Goal: Transaction & Acquisition: Purchase product/service

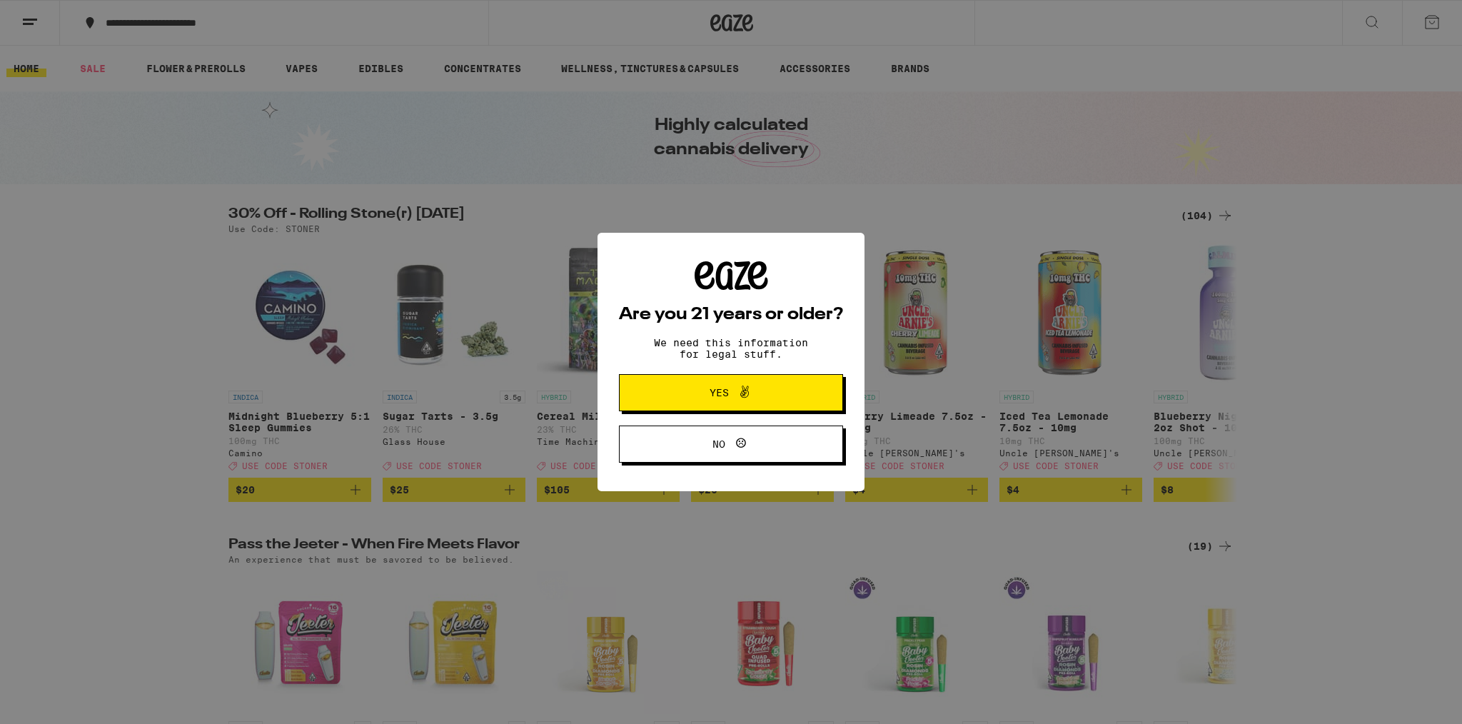
scroll to position [1, 0]
click at [751, 395] on icon at bounding box center [744, 391] width 17 height 17
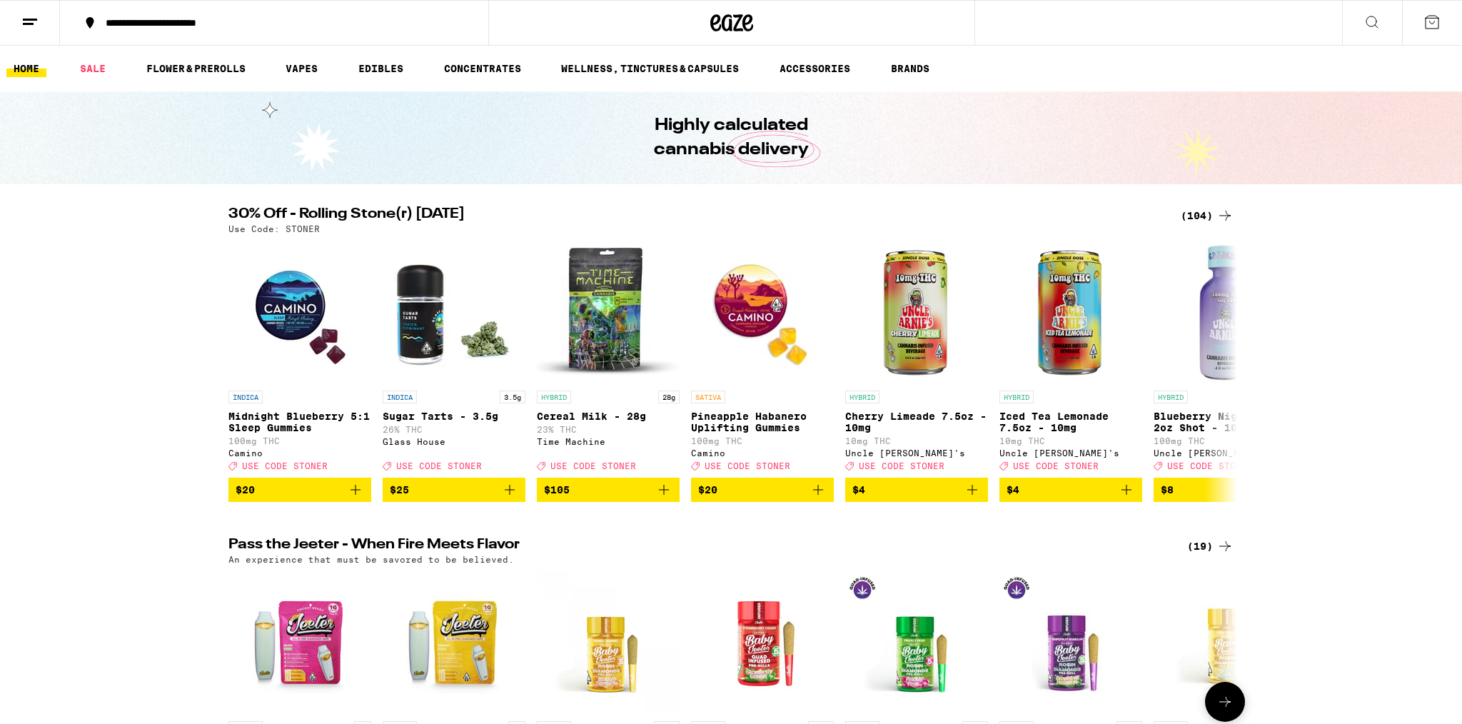
scroll to position [0, 0]
click at [655, 61] on link "WELLNESS, TINCTURES & CAPSULES" at bounding box center [650, 68] width 192 height 17
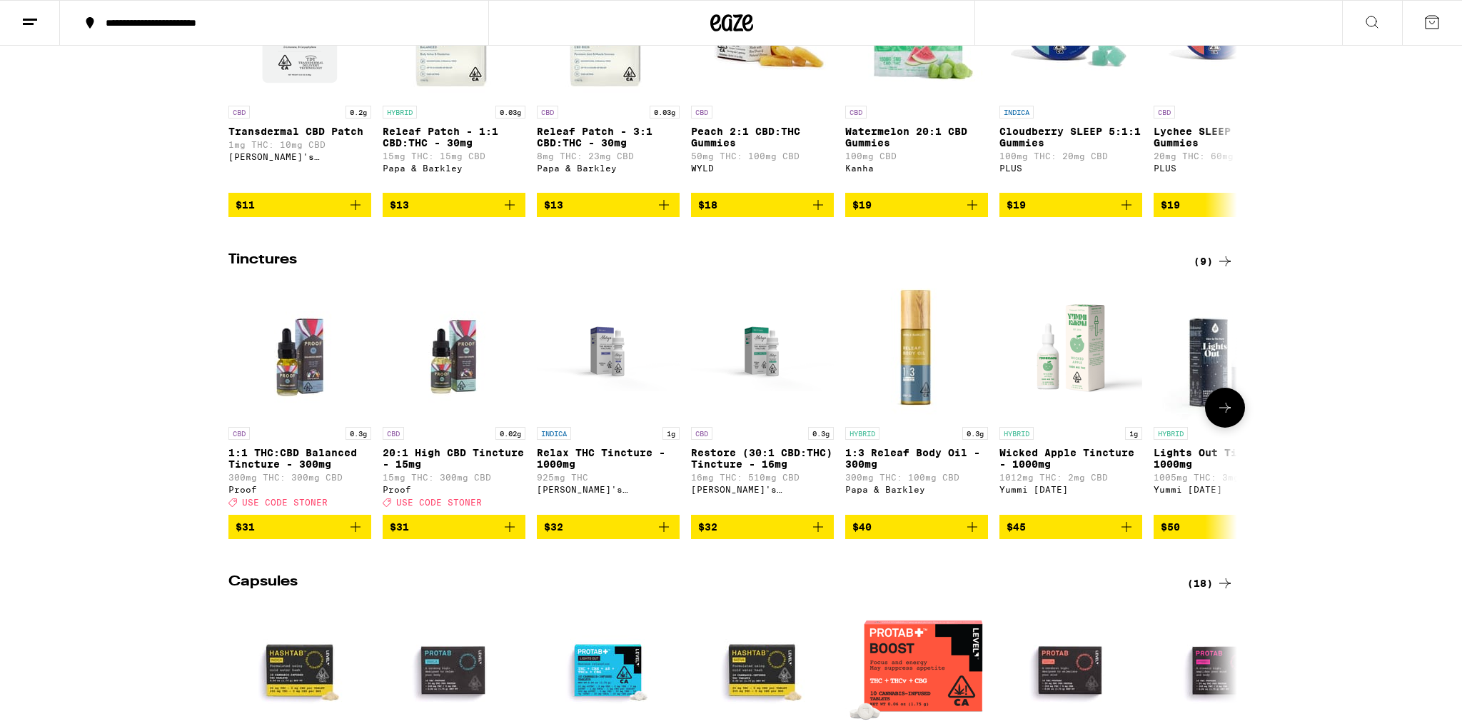
scroll to position [0, 5]
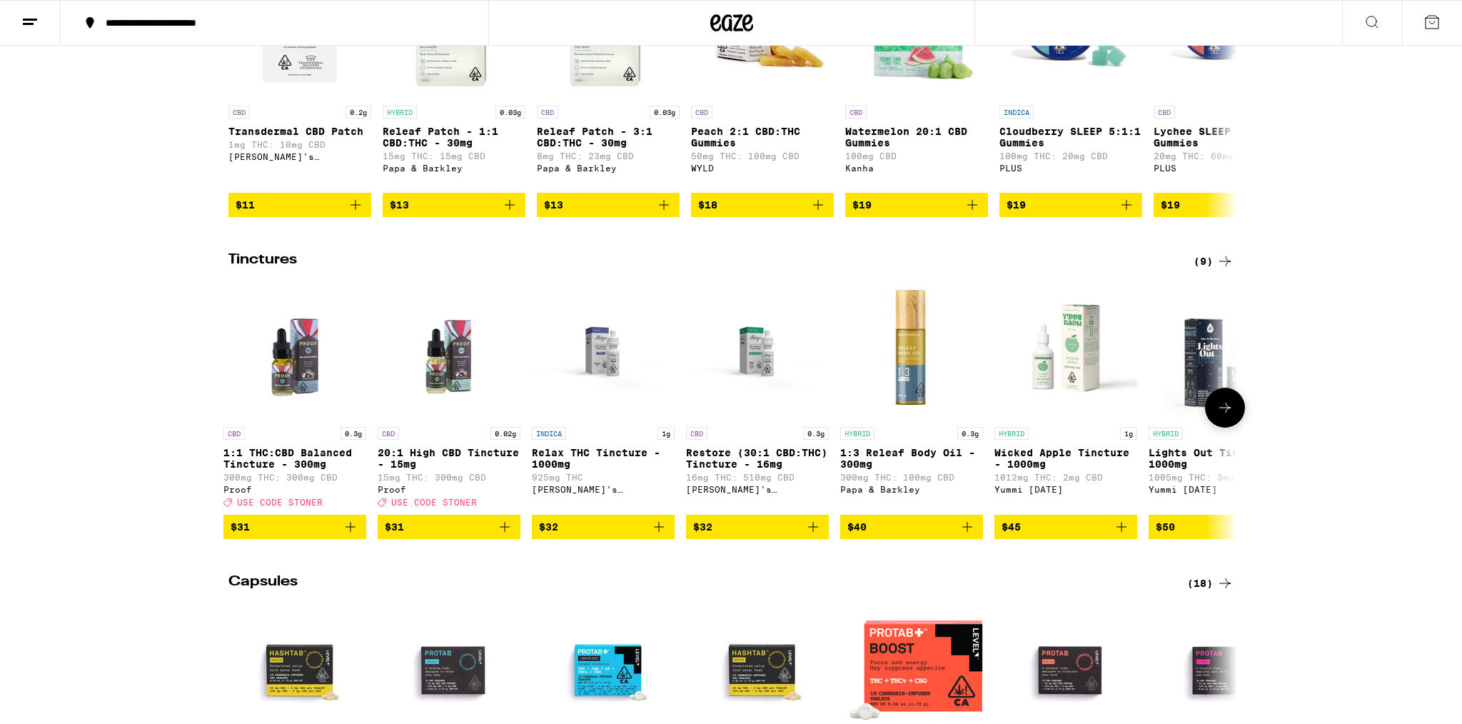
click at [742, 536] on span "$32" at bounding box center [757, 526] width 129 height 17
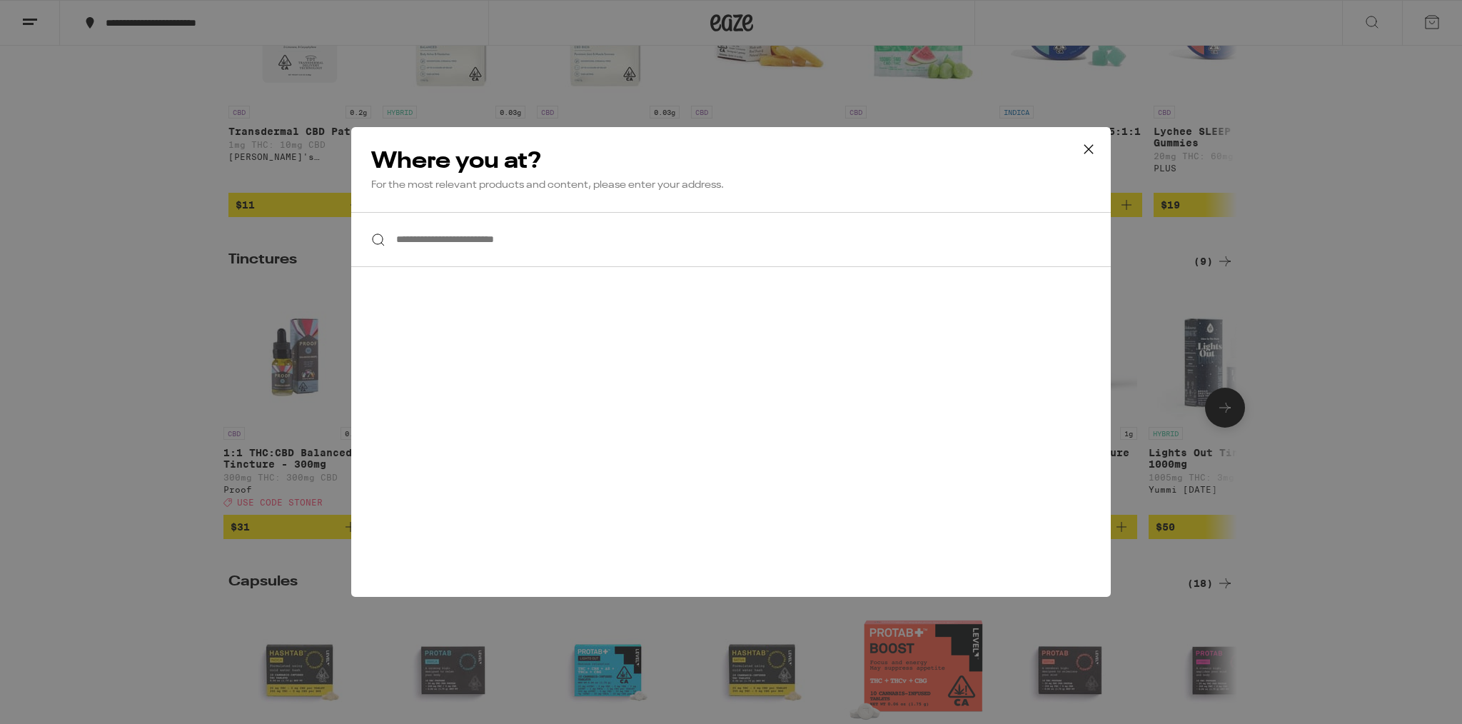
scroll to position [274, 0]
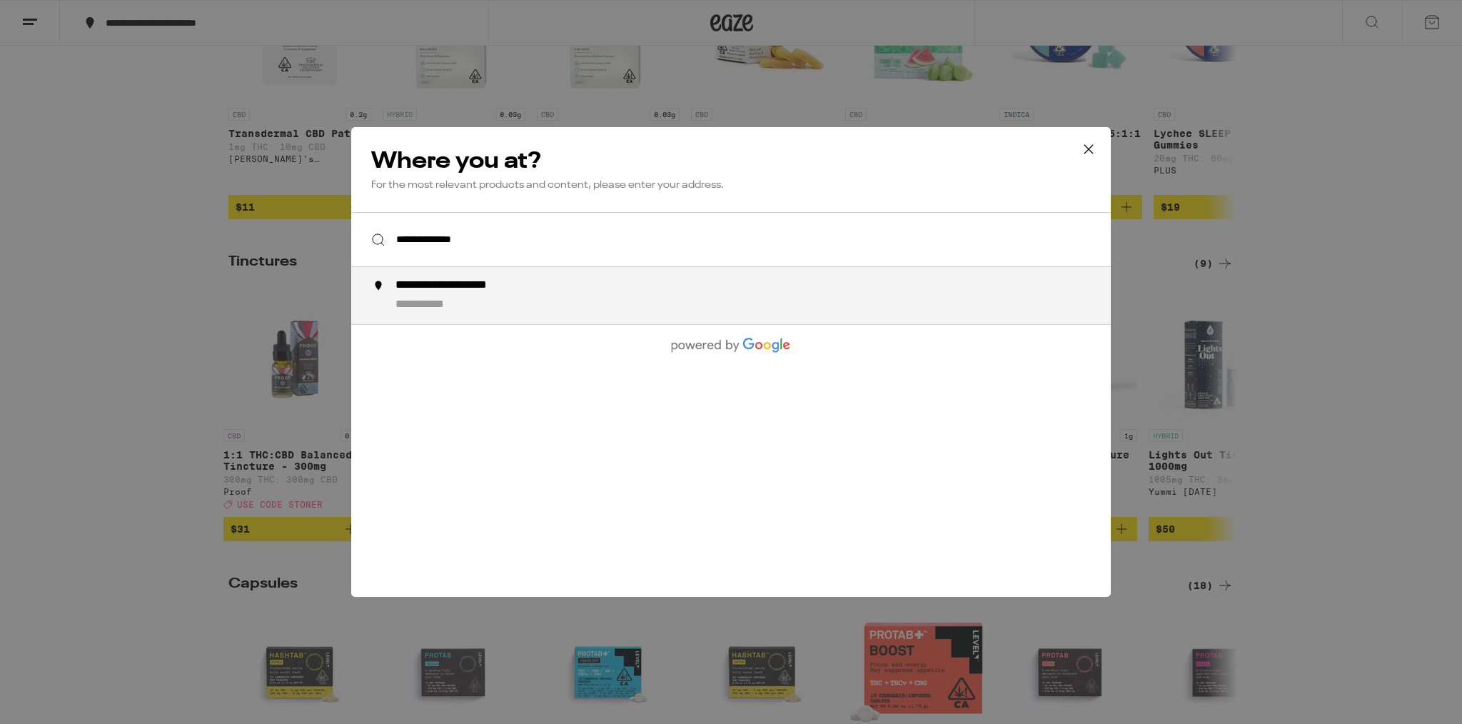
click at [528, 296] on div "**********" at bounding box center [760, 295] width 728 height 34
type input "**********"
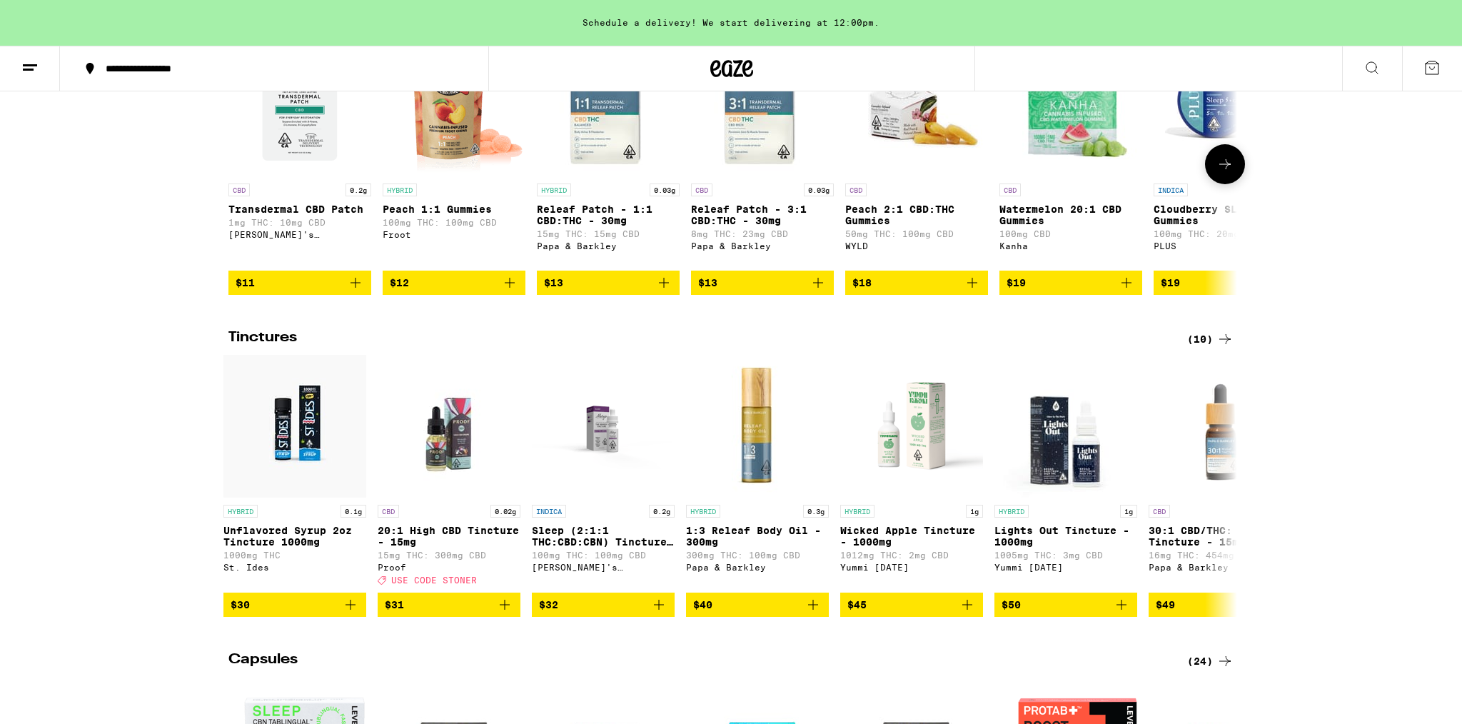
scroll to position [253, 0]
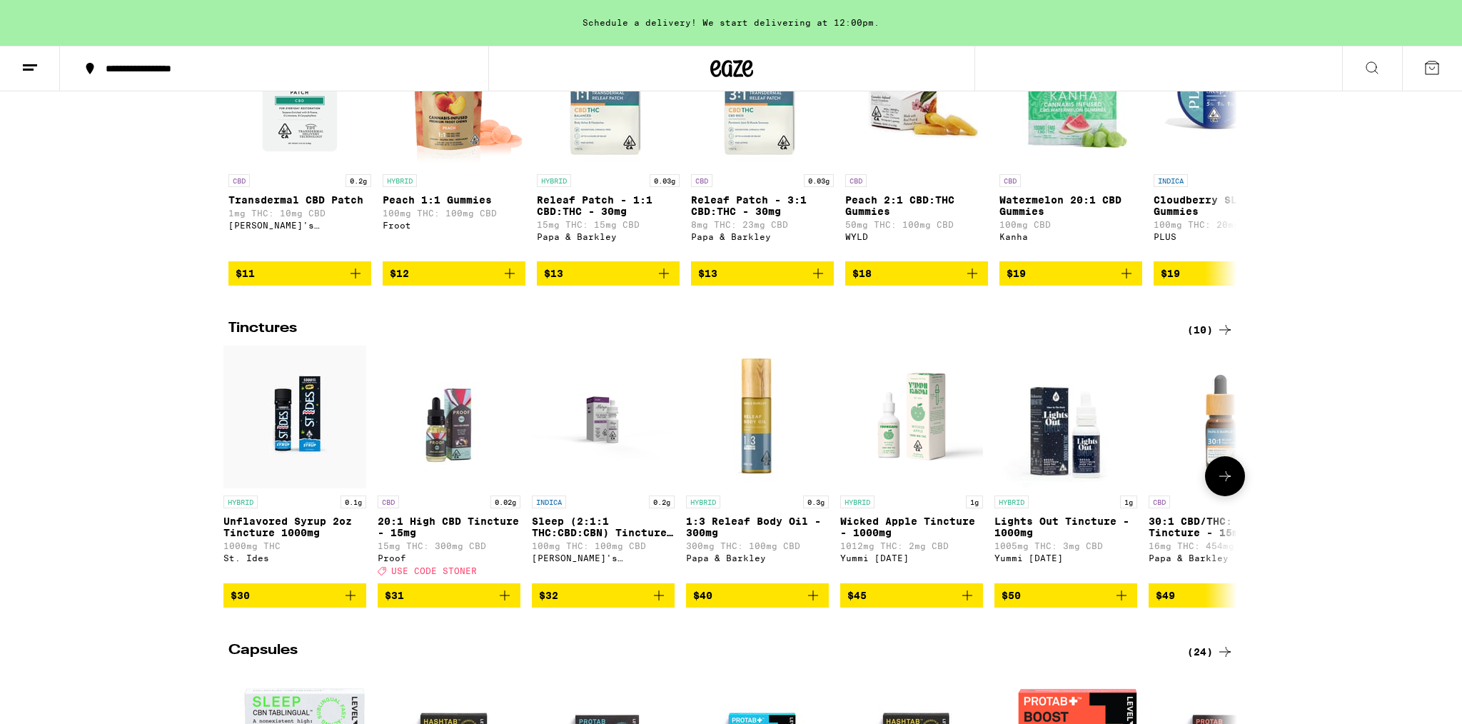
click at [1233, 485] on icon at bounding box center [1225, 476] width 17 height 17
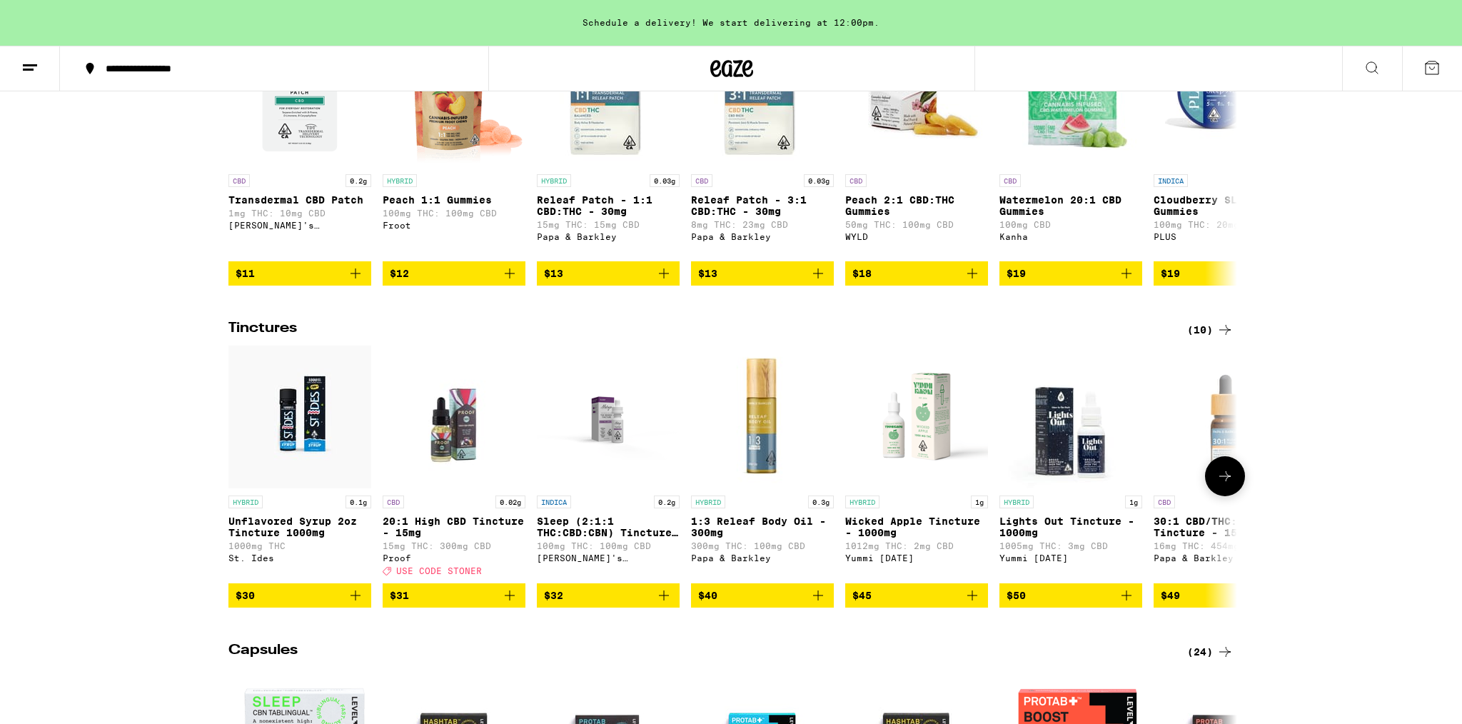
scroll to position [0, 1]
click at [453, 604] on span "$31" at bounding box center [453, 595] width 129 height 17
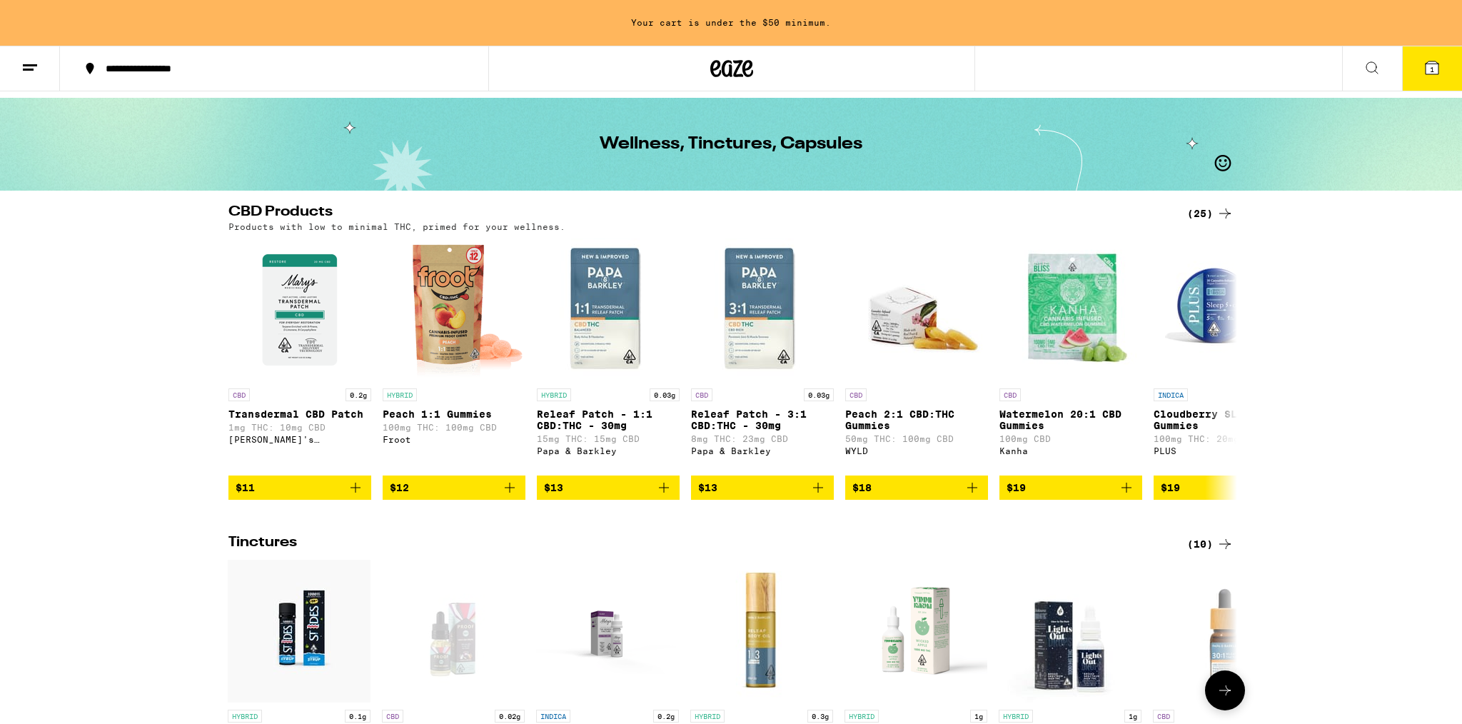
scroll to position [38, 0]
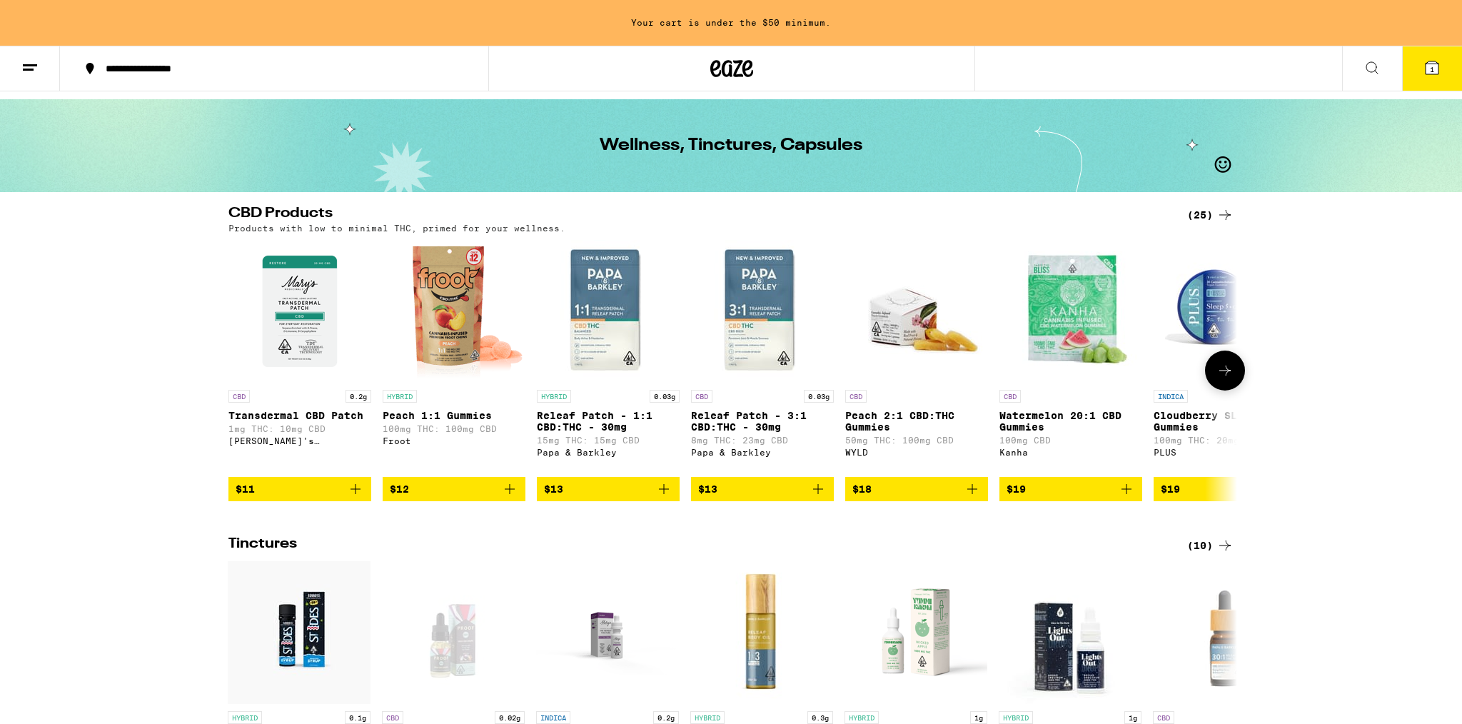
click at [1088, 498] on span "$19" at bounding box center [1071, 489] width 129 height 17
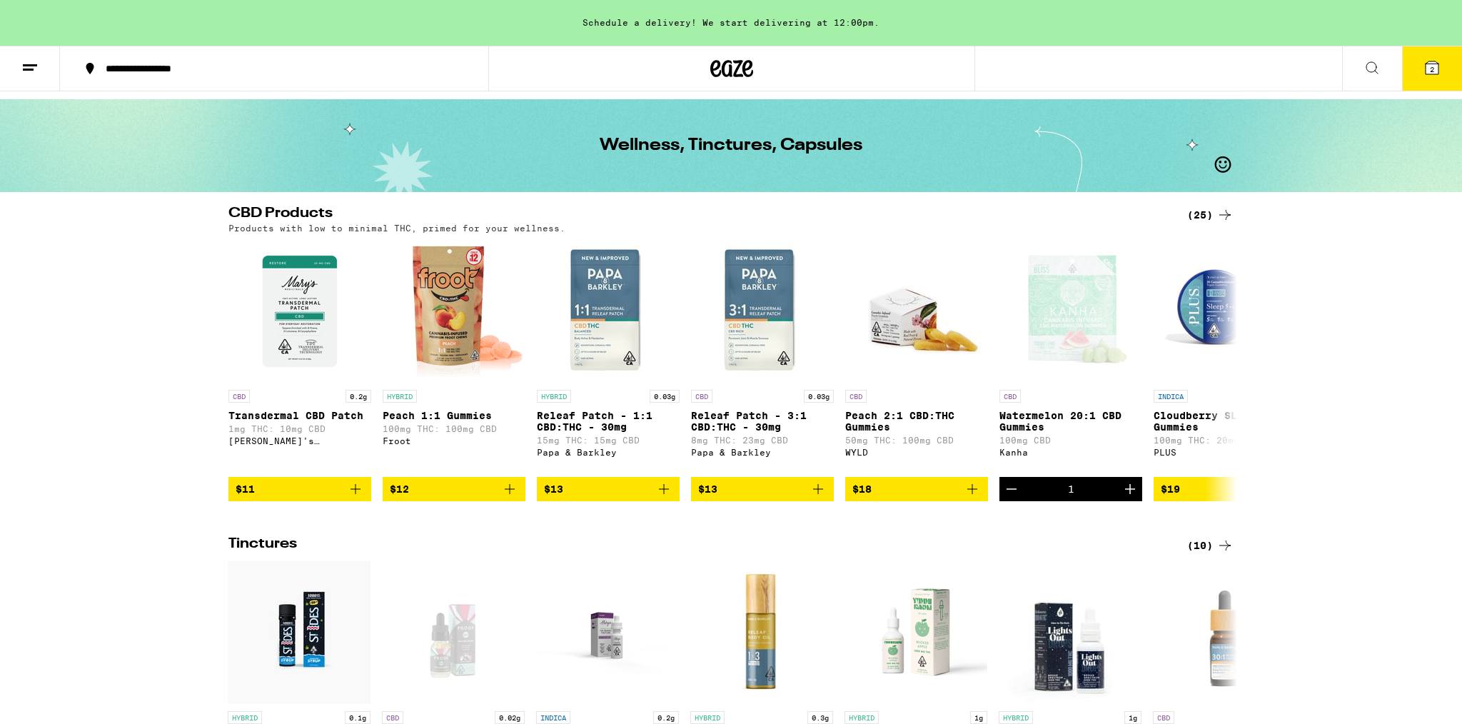
click at [1436, 65] on icon at bounding box center [1432, 67] width 13 height 13
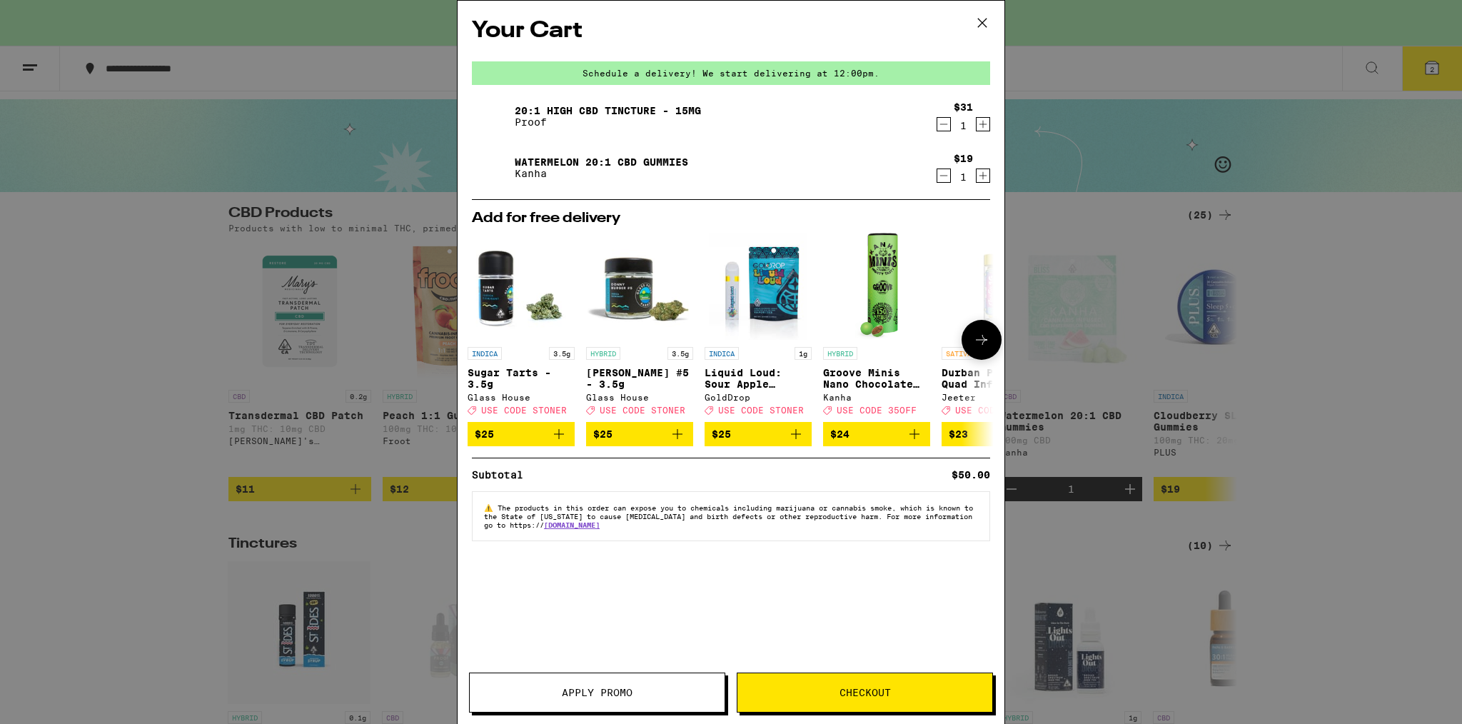
scroll to position [0, 3]
click at [759, 371] on p "Liquid Loud: Sour Apple Fritter AIO - 1g" at bounding box center [759, 378] width 107 height 23
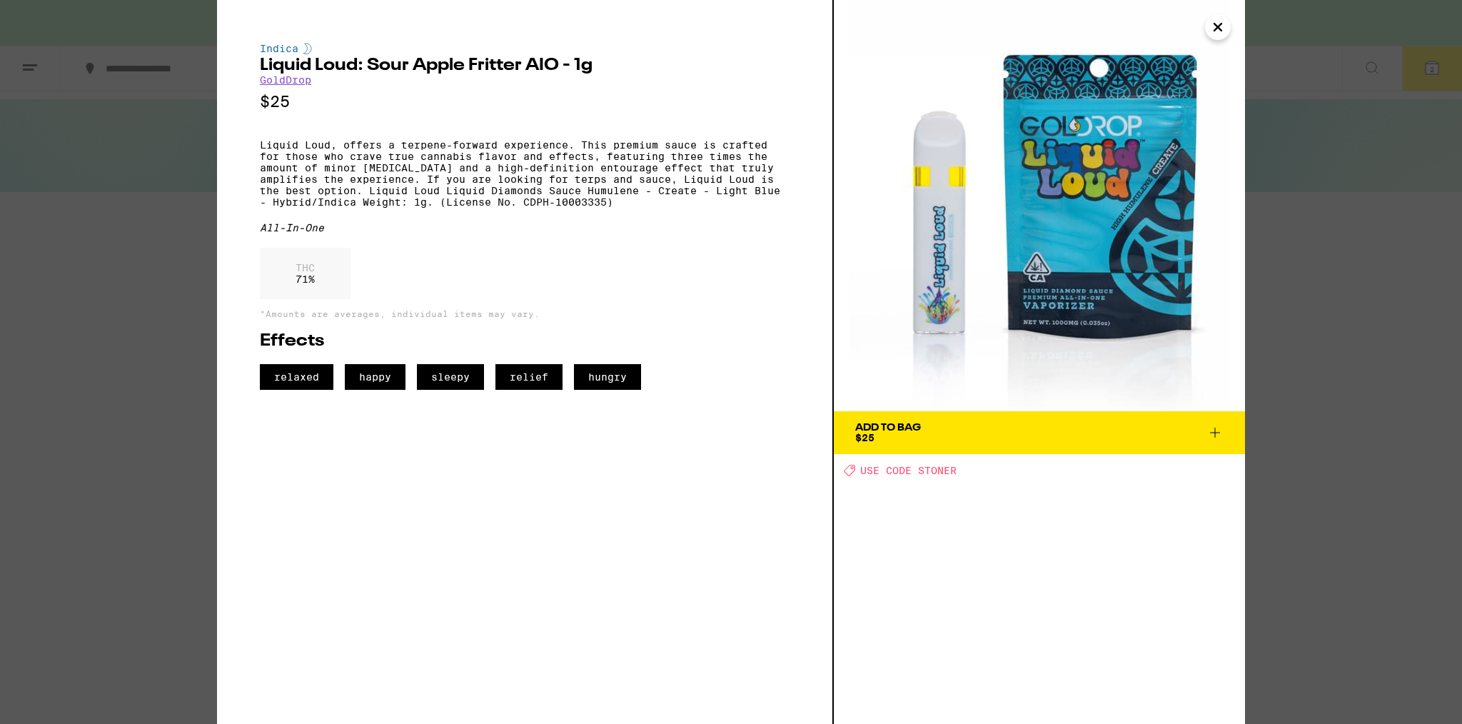
click at [1075, 436] on span "Add To Bag $25" at bounding box center [1039, 433] width 368 height 20
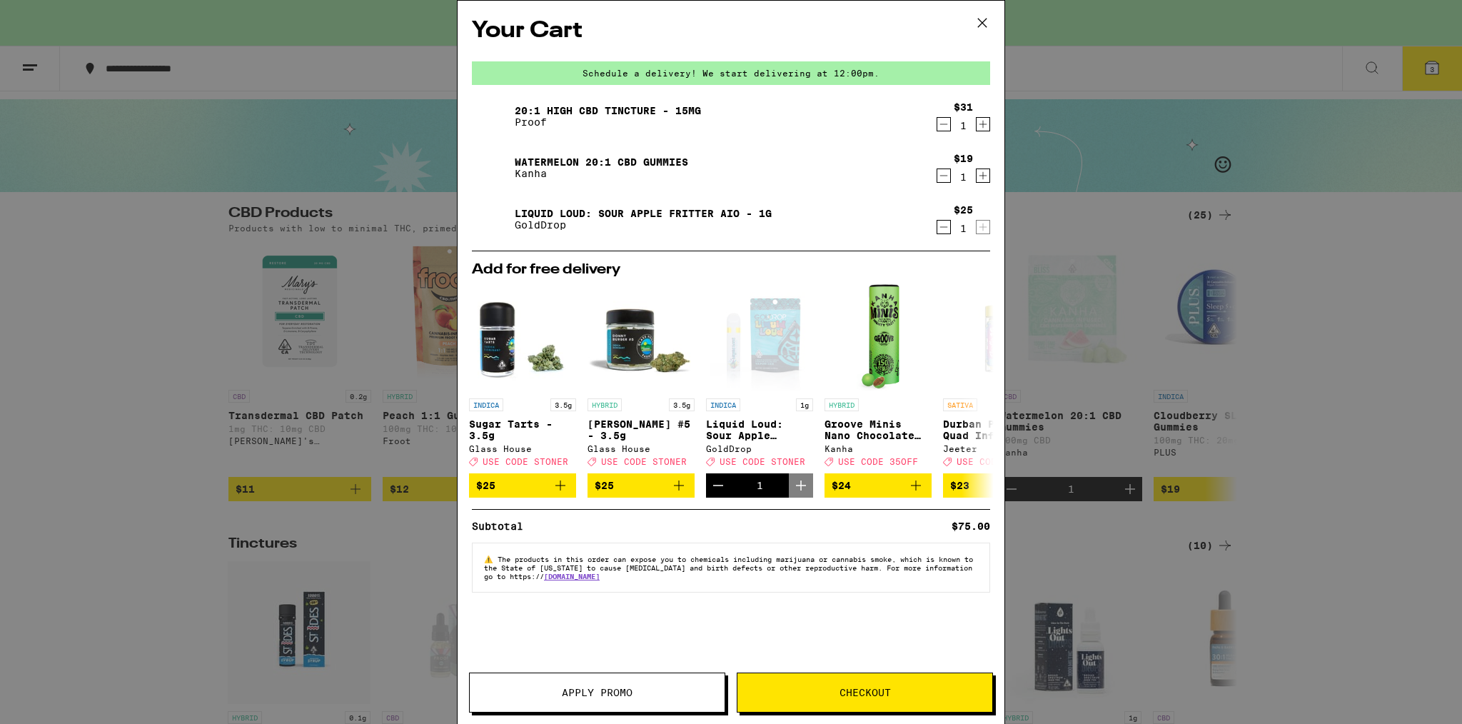
click at [625, 694] on span "Apply Promo" at bounding box center [597, 693] width 71 height 10
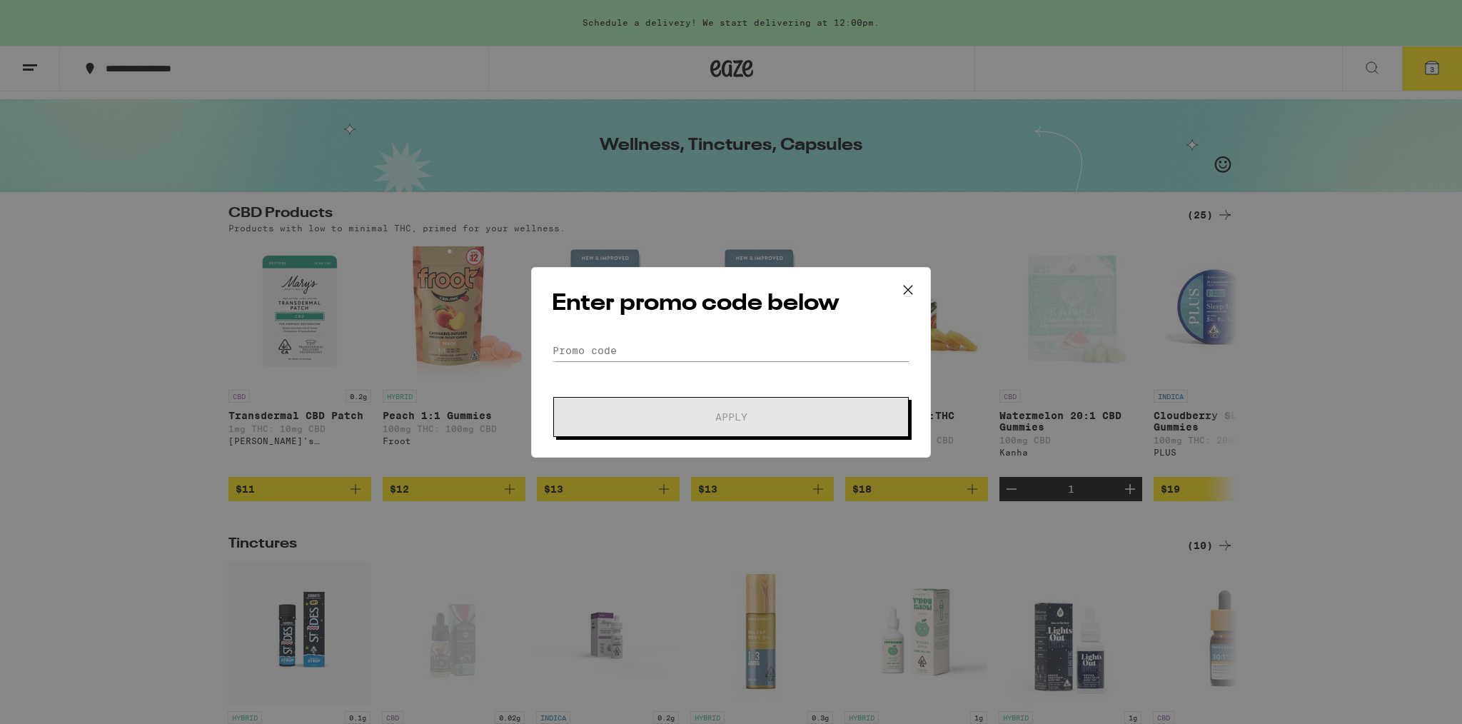
click at [912, 285] on icon at bounding box center [908, 289] width 21 height 21
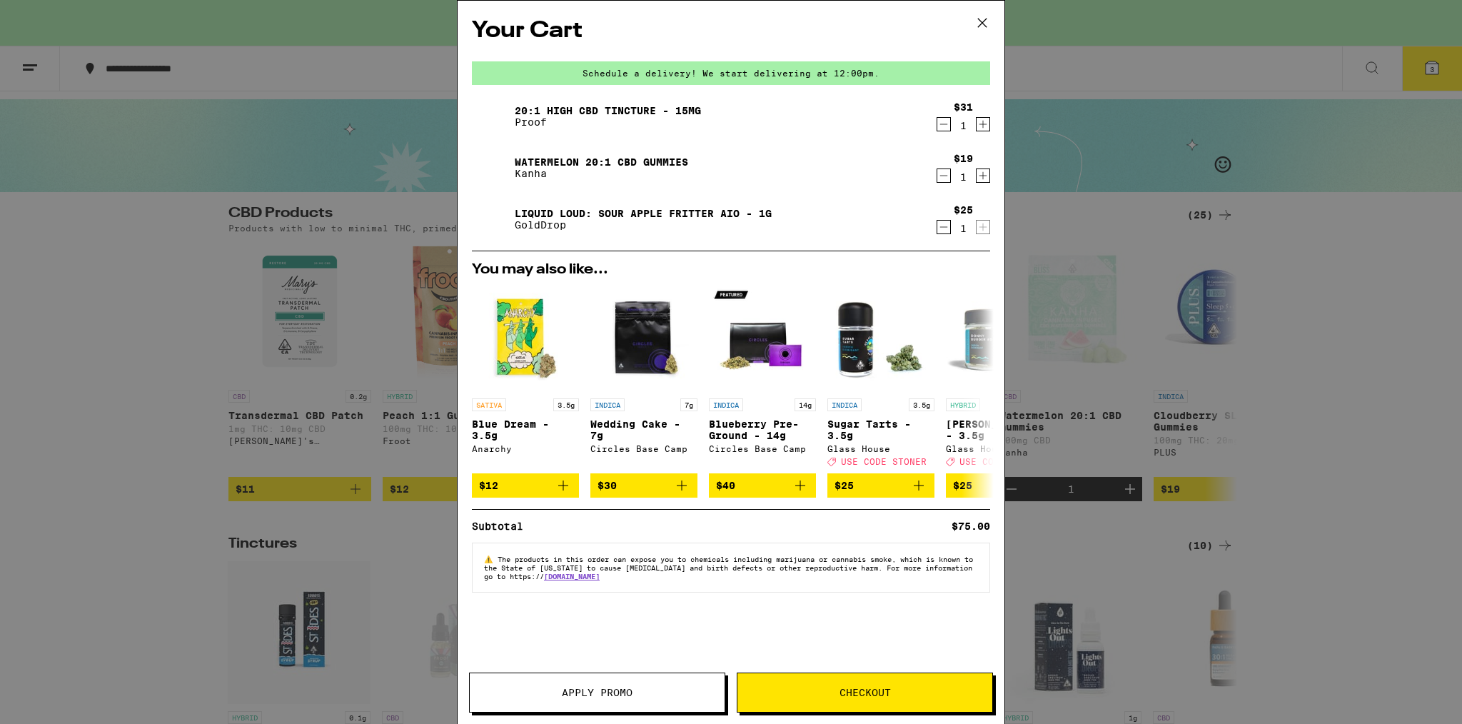
click at [982, 22] on icon at bounding box center [982, 22] width 21 height 21
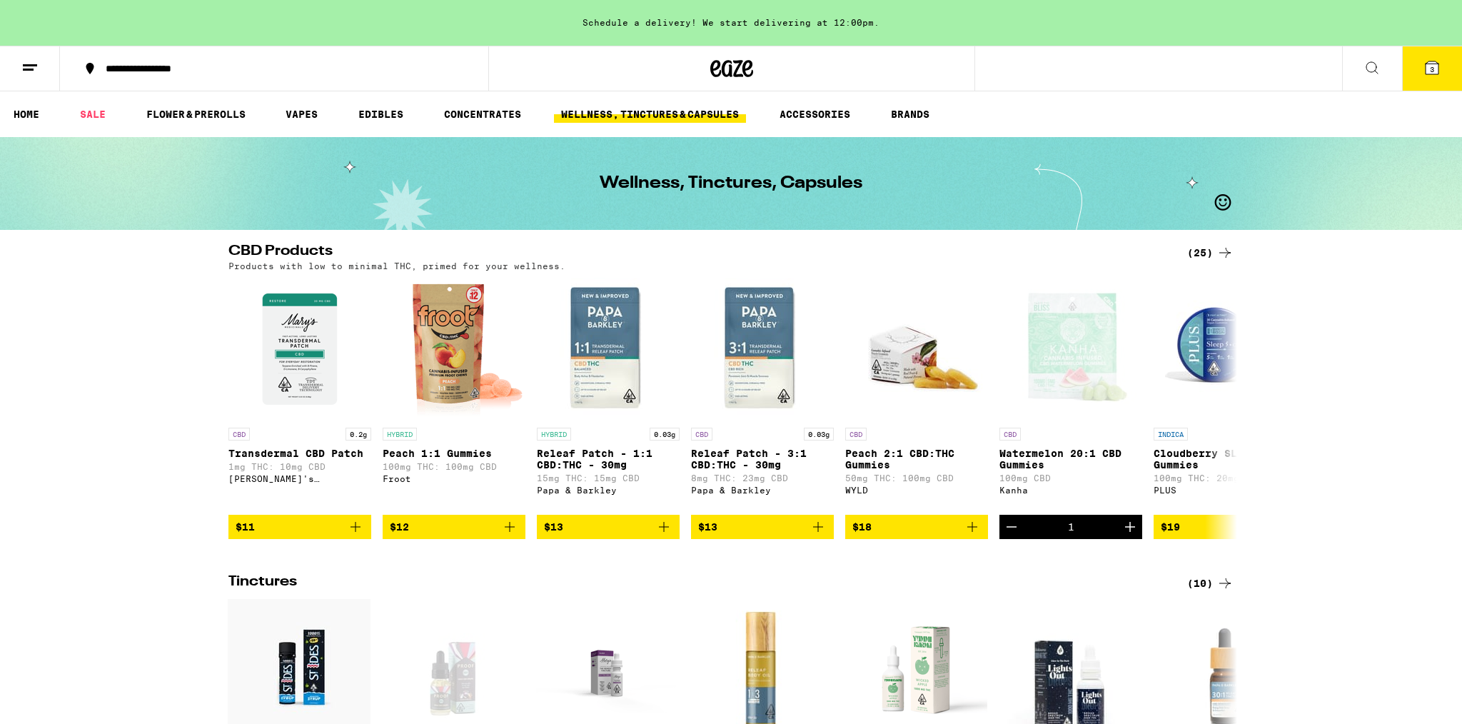
click at [1434, 65] on span "3" at bounding box center [1432, 69] width 4 height 9
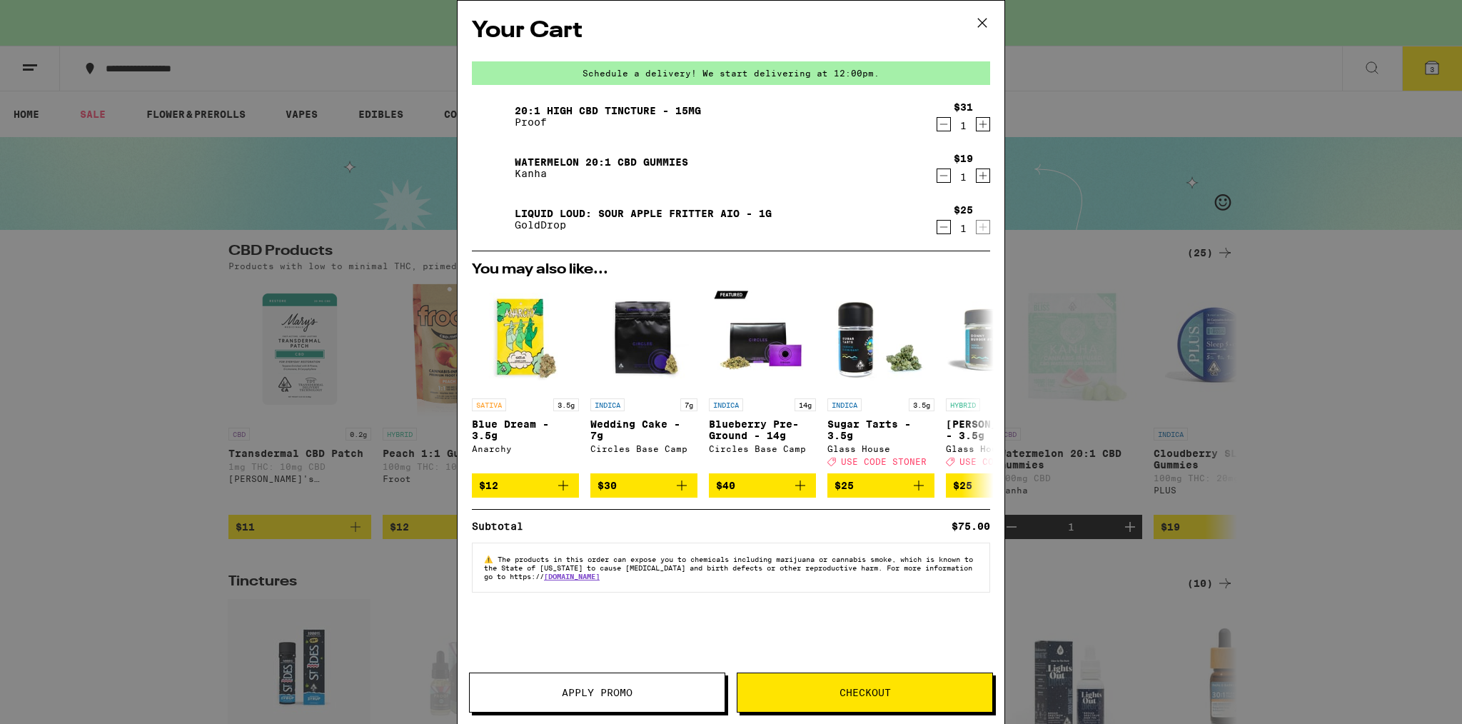
click at [620, 682] on button "Apply Promo" at bounding box center [597, 693] width 256 height 40
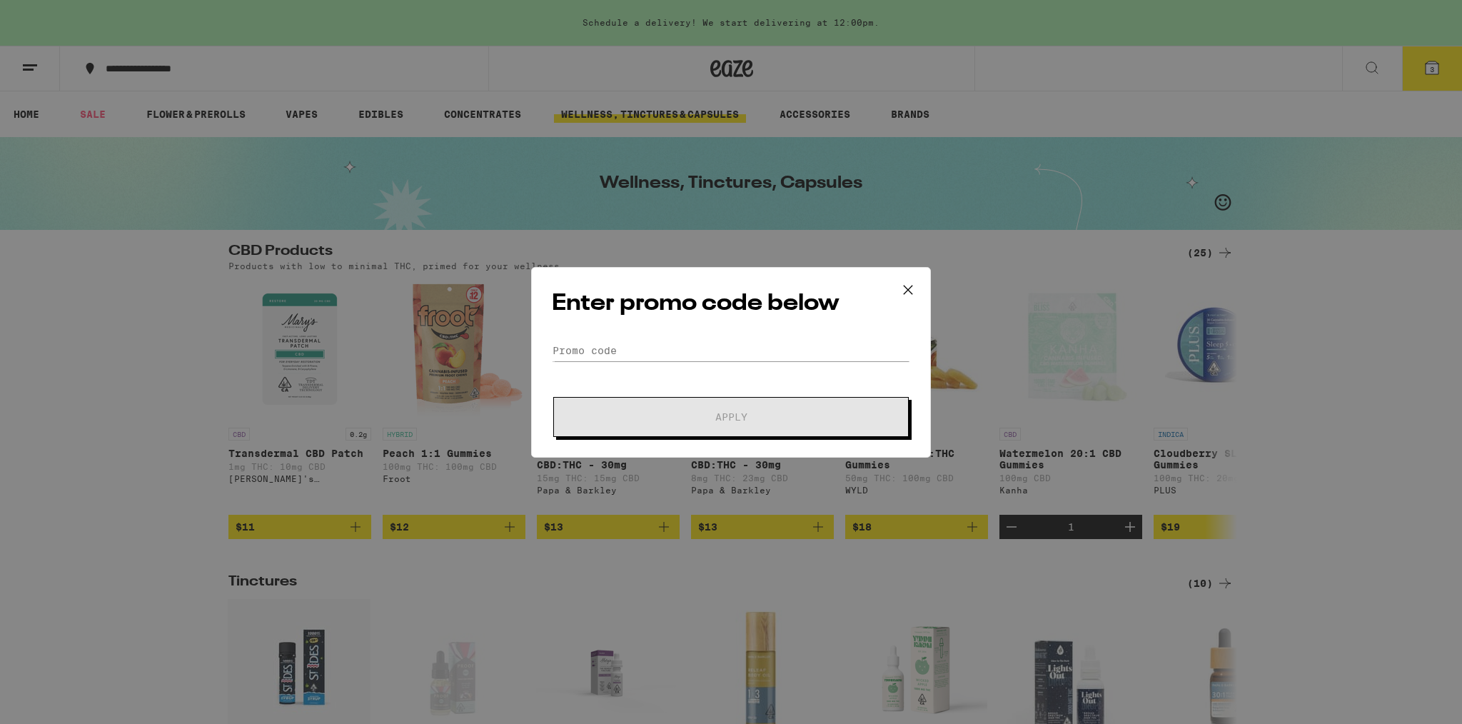
click at [595, 338] on div "Enter promo code below Promo Code Apply" at bounding box center [731, 362] width 400 height 191
click at [593, 344] on input "Promo Code" at bounding box center [731, 350] width 358 height 21
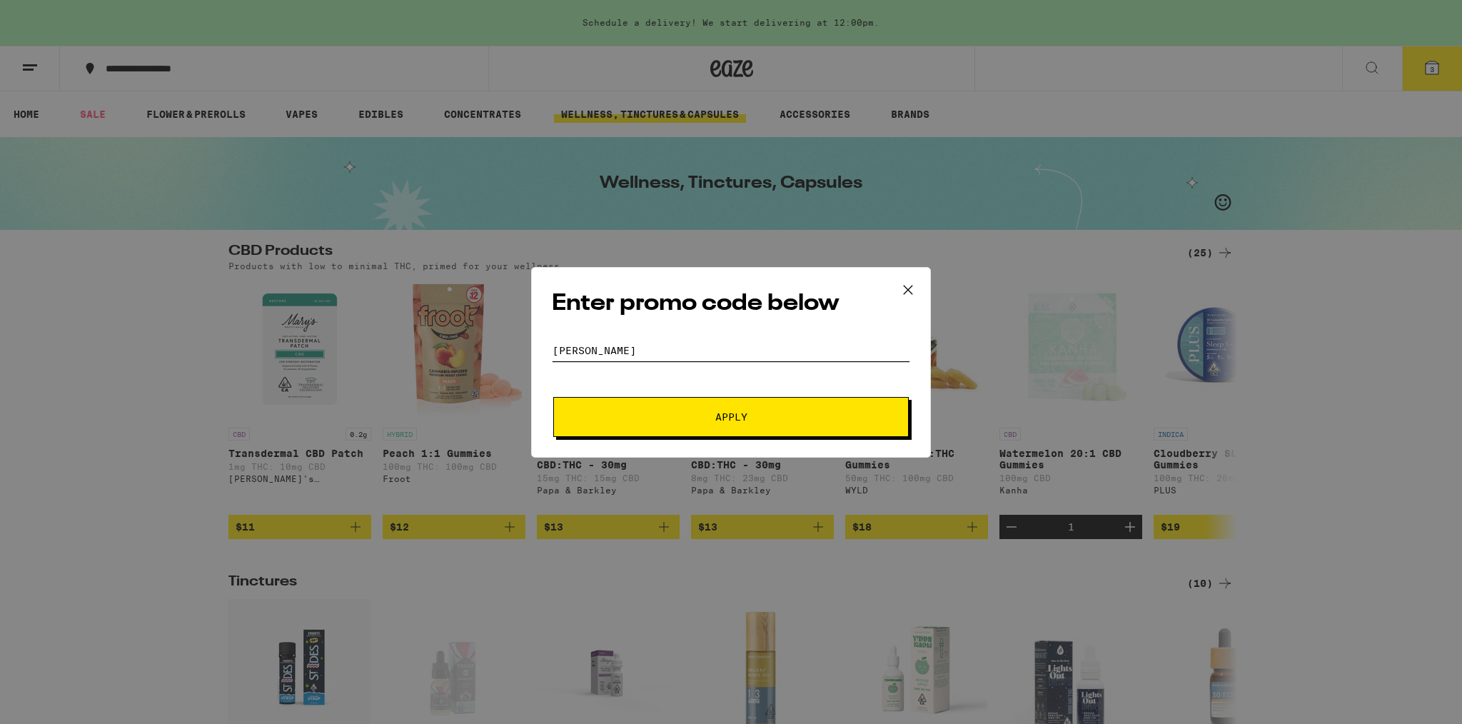
type input "[PERSON_NAME]"
click at [728, 413] on span "Apply" at bounding box center [731, 417] width 32 height 10
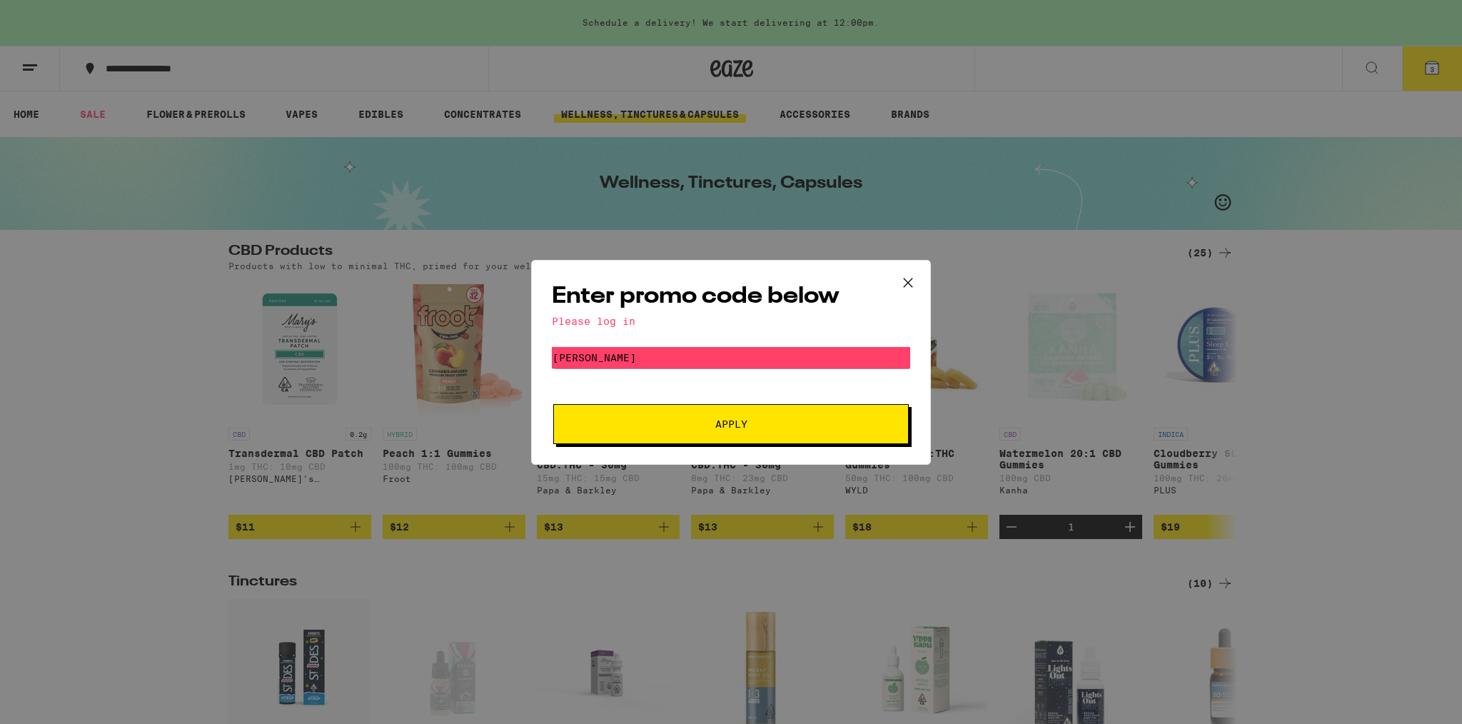
scroll to position [0, 1]
click at [739, 424] on span "Apply" at bounding box center [731, 424] width 32 height 10
click at [598, 323] on div "Please log in" at bounding box center [731, 321] width 358 height 11
click at [913, 281] on icon at bounding box center [908, 282] width 21 height 21
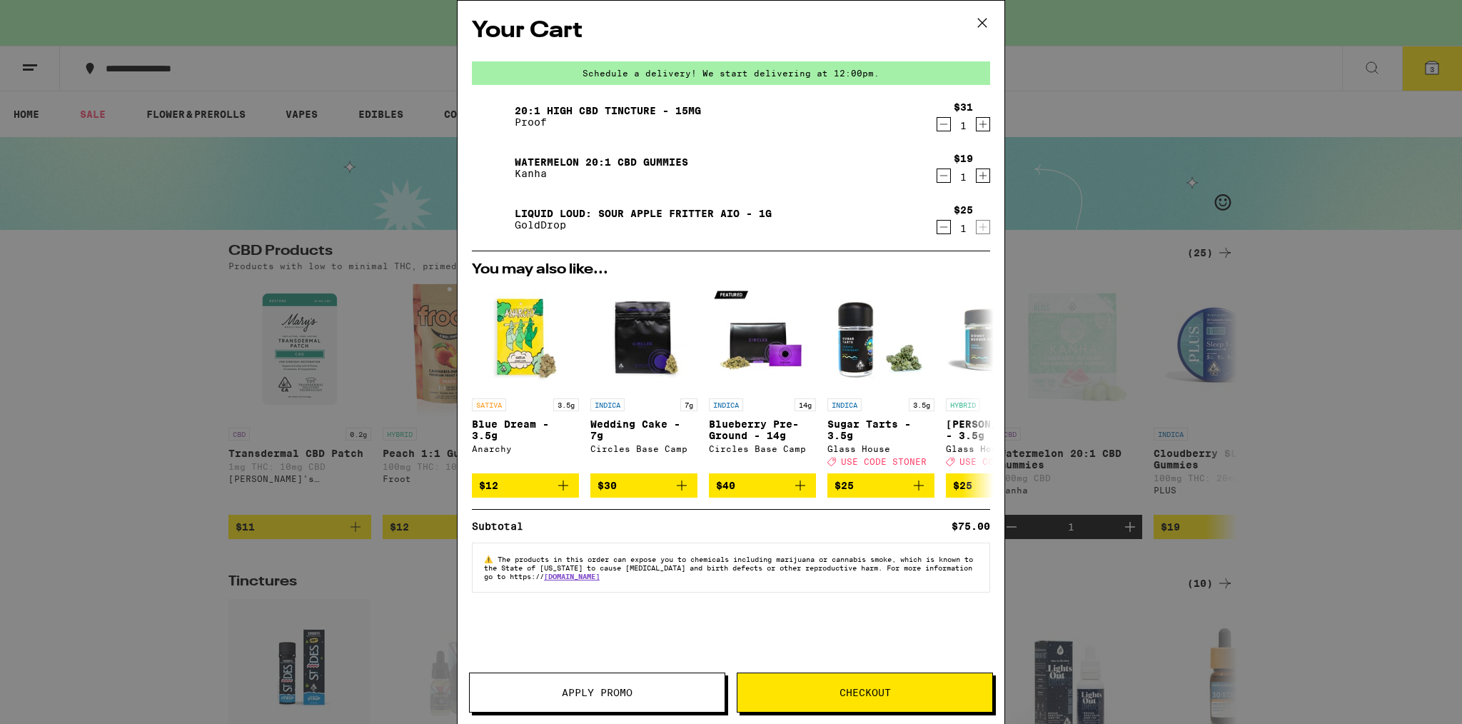
click at [980, 21] on icon at bounding box center [982, 22] width 21 height 21
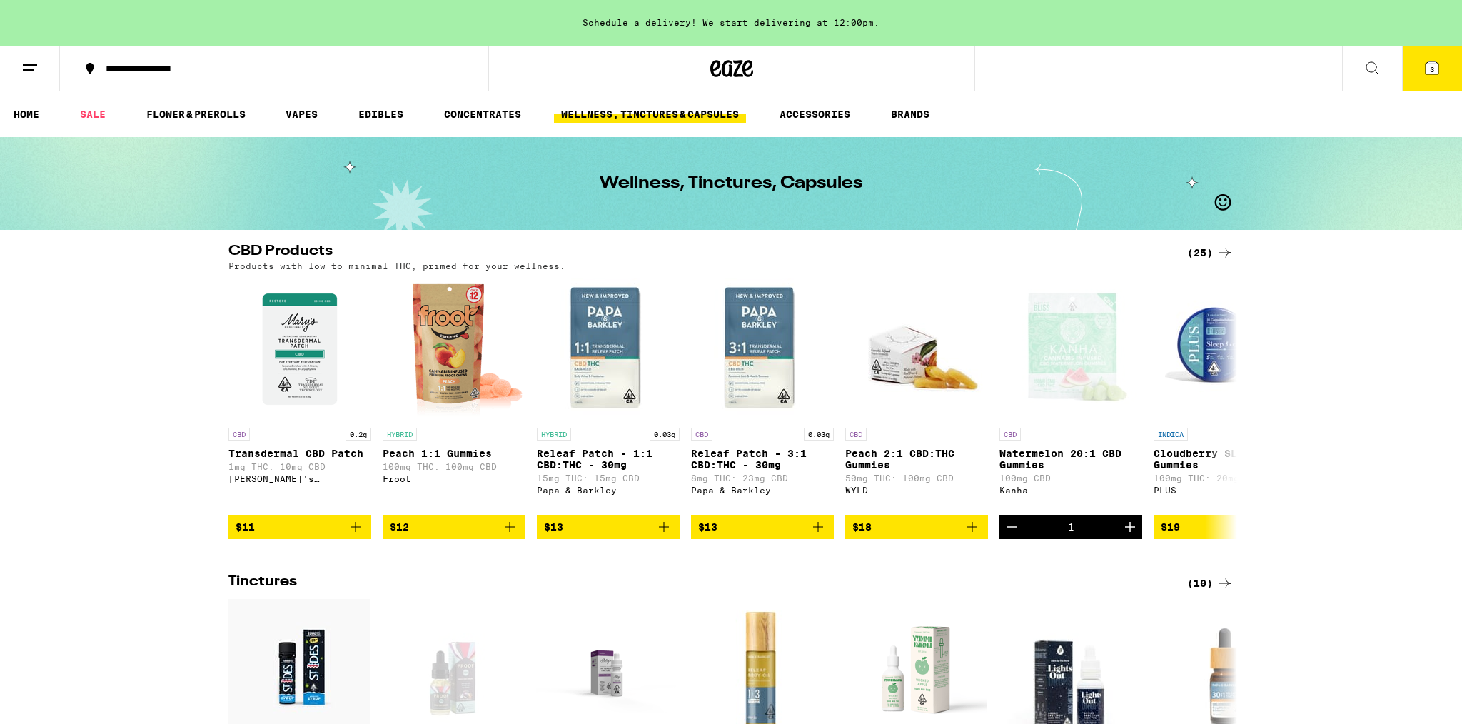
click at [28, 65] on line at bounding box center [30, 65] width 14 height 0
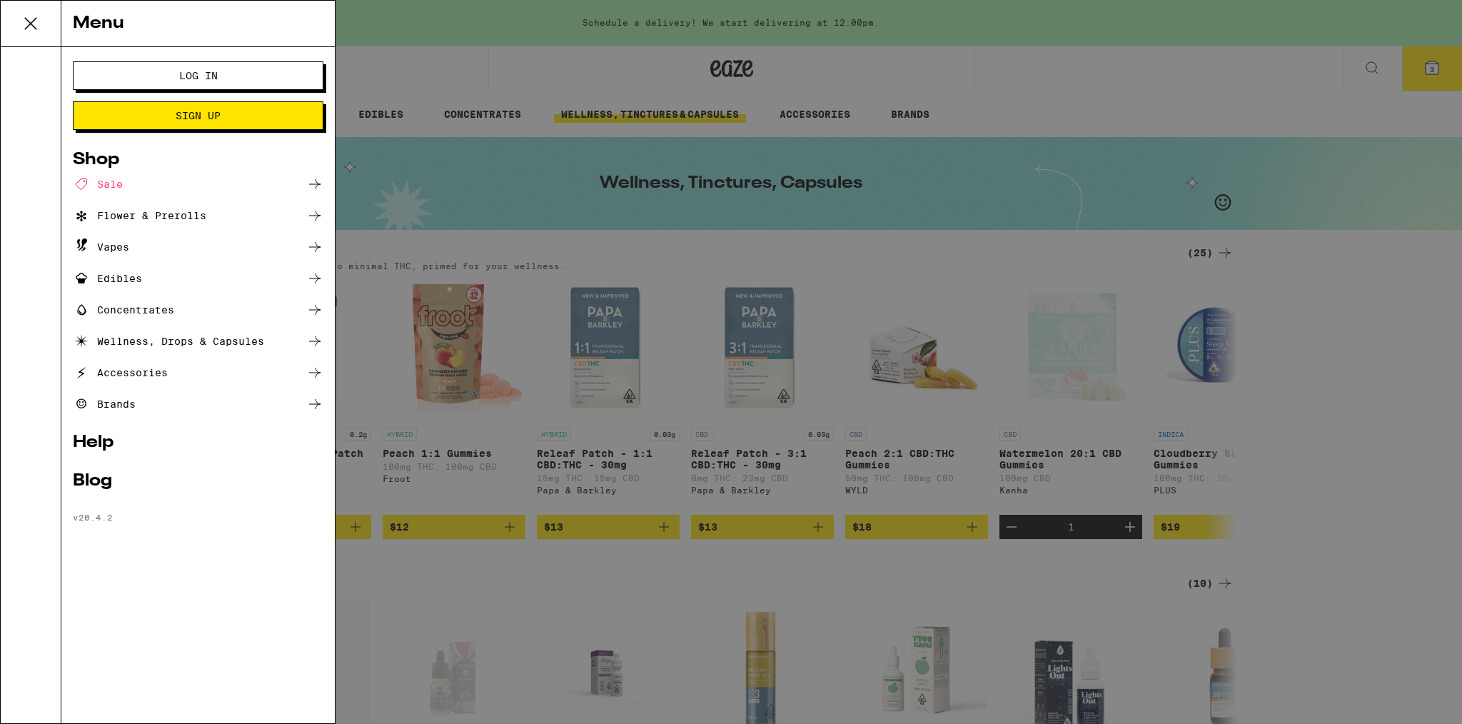
click at [206, 76] on span "Log In" at bounding box center [198, 76] width 39 height 10
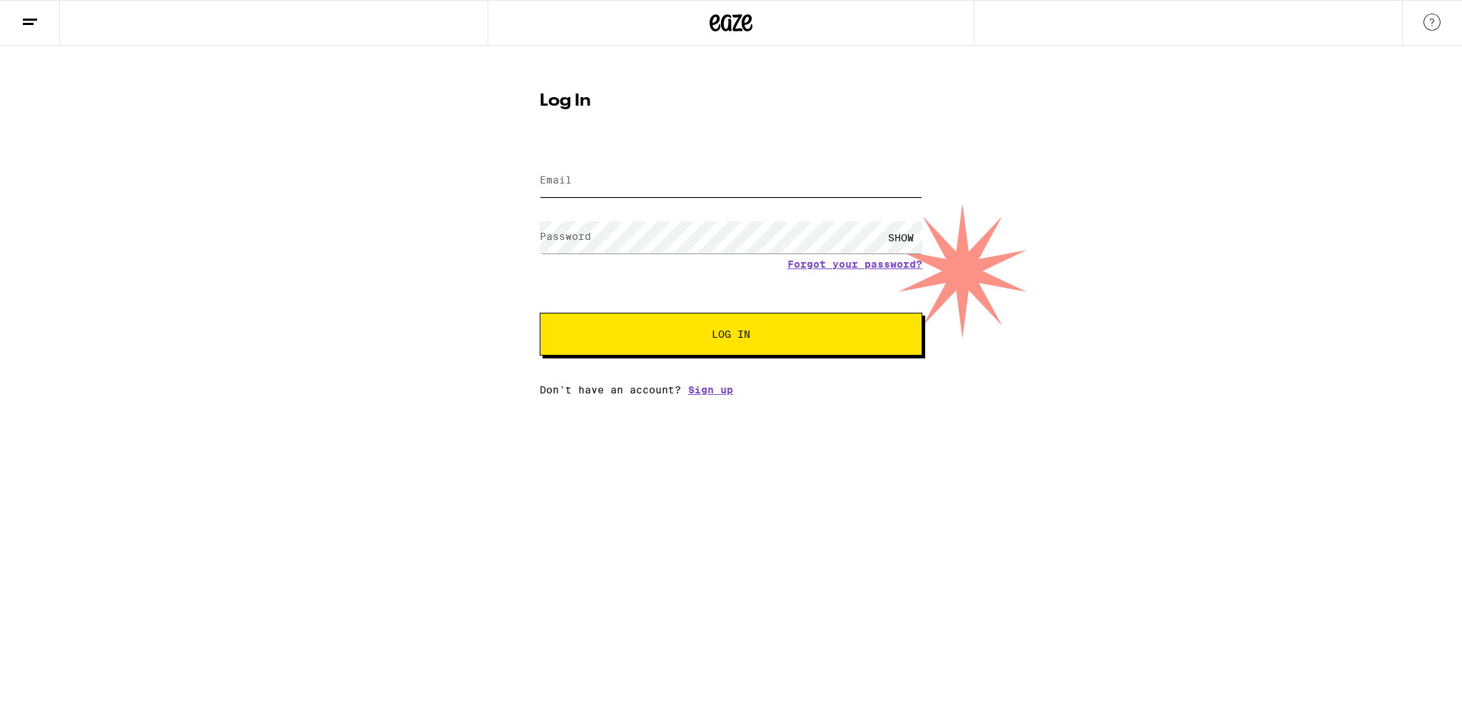
type input "[EMAIL_ADDRESS][DOMAIN_NAME]"
click at [744, 339] on span "Log In" at bounding box center [731, 334] width 39 height 10
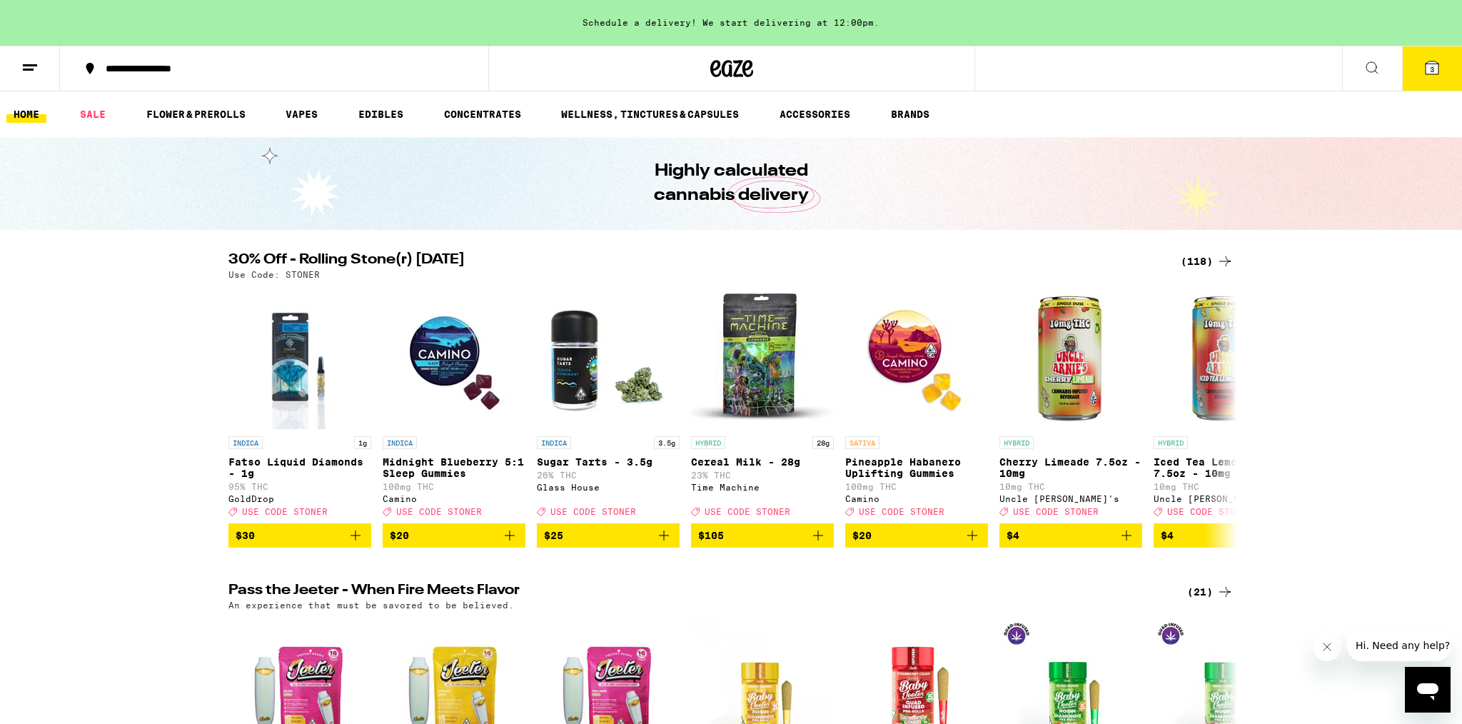
click at [1432, 69] on span "3" at bounding box center [1432, 69] width 4 height 9
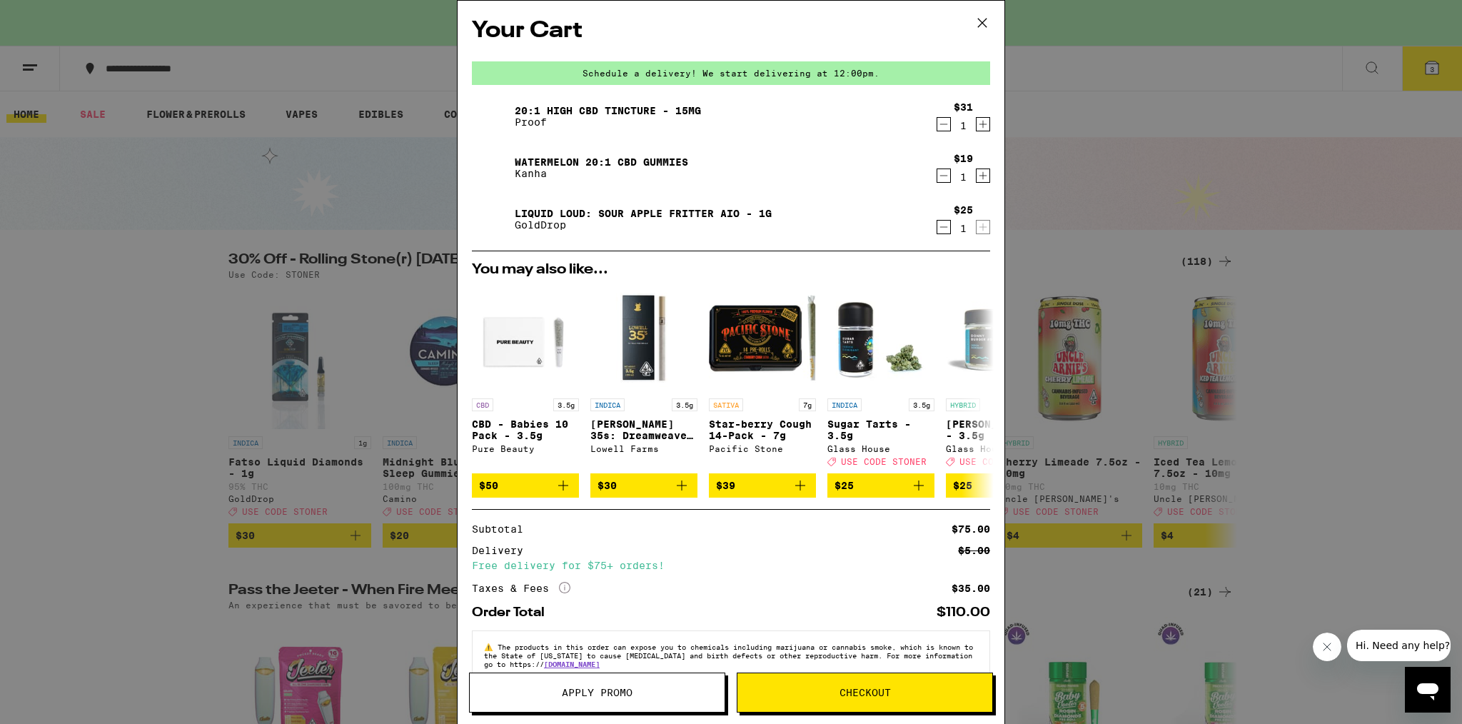
click at [626, 688] on span "Apply Promo" at bounding box center [597, 693] width 71 height 10
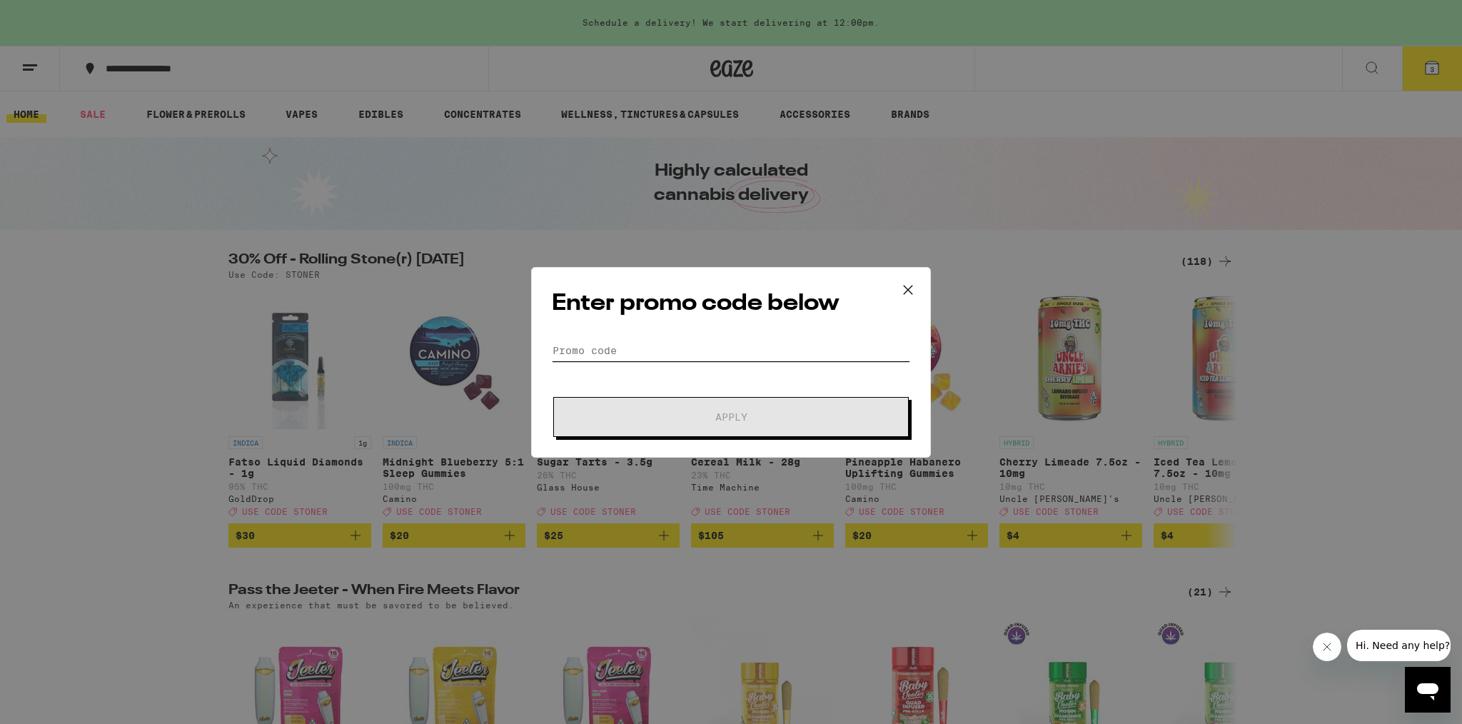
click at [610, 353] on input "Promo Code" at bounding box center [731, 350] width 358 height 21
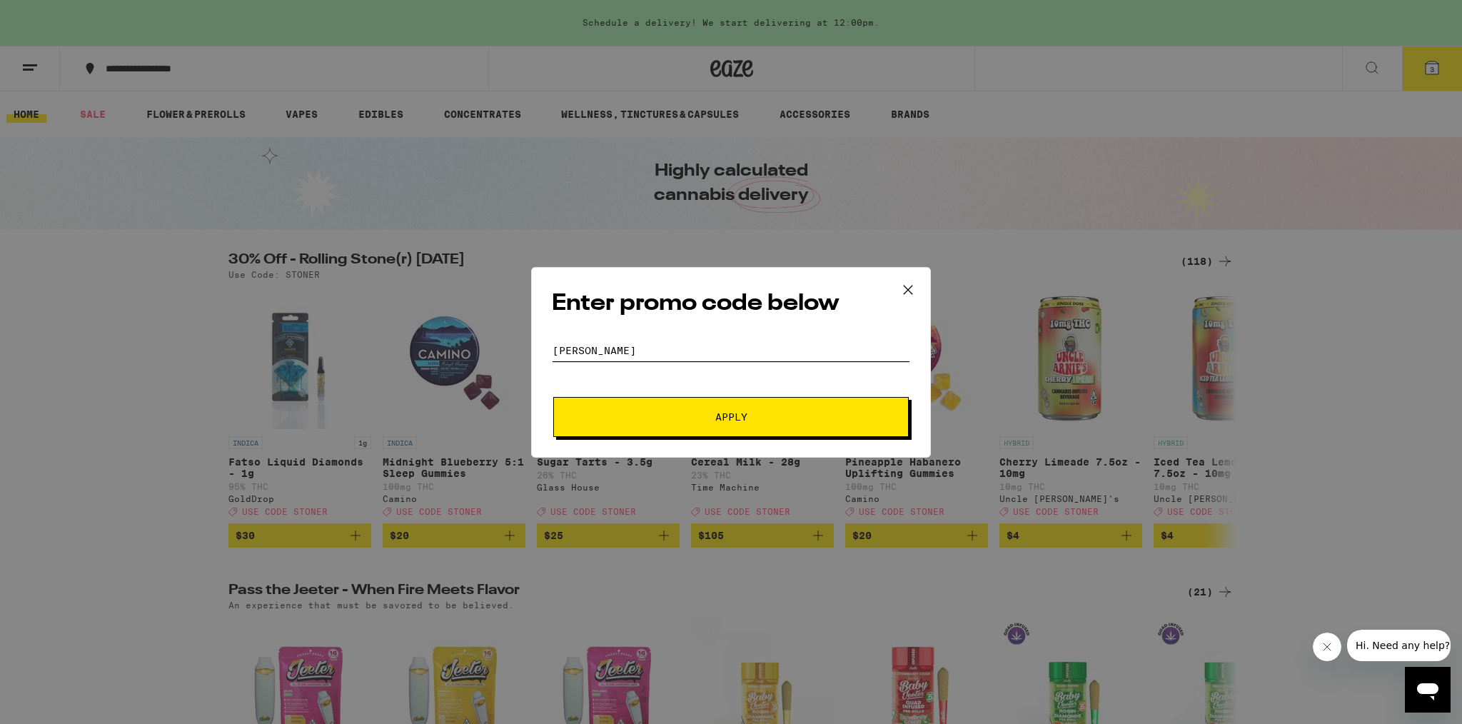
type input "[PERSON_NAME]"
click at [743, 412] on span "Apply" at bounding box center [731, 417] width 32 height 10
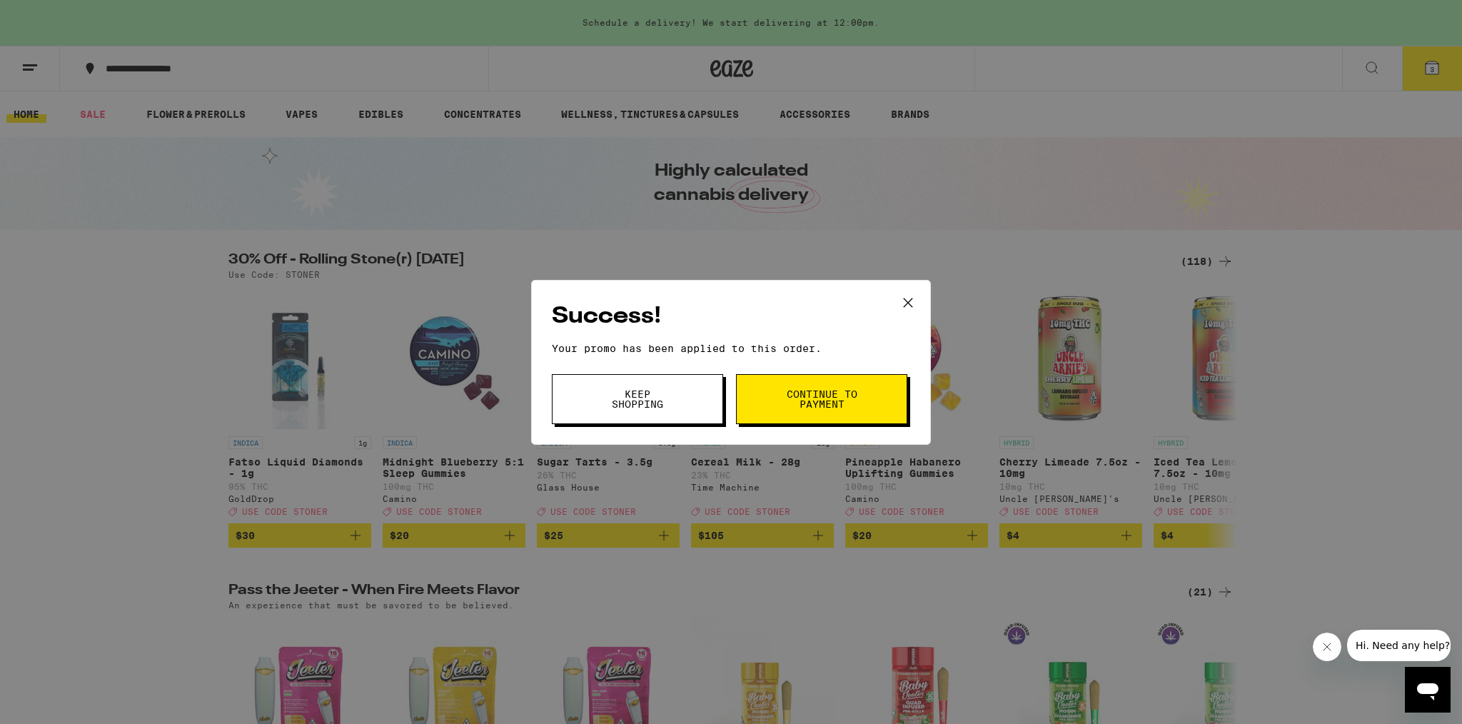
click at [820, 397] on span "Continue to payment" at bounding box center [821, 399] width 73 height 20
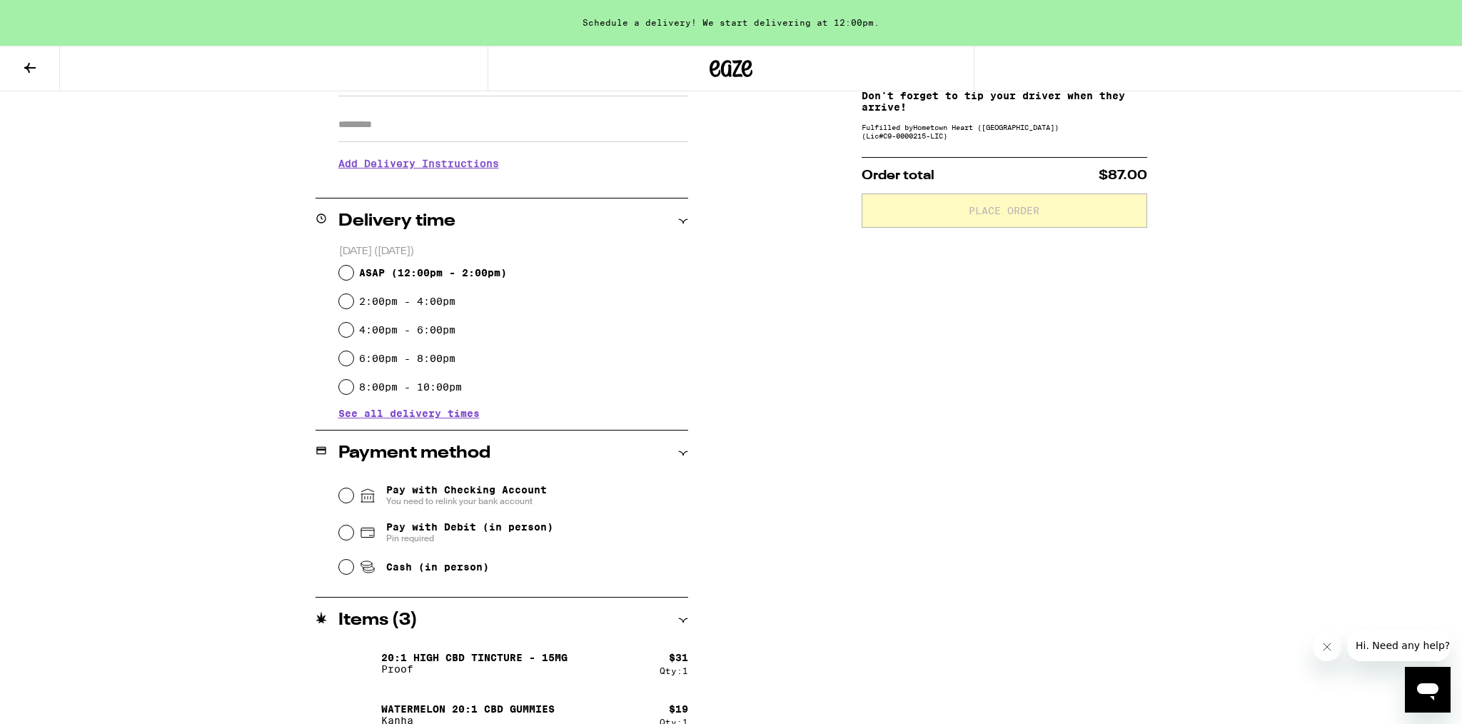
scroll to position [264, 0]
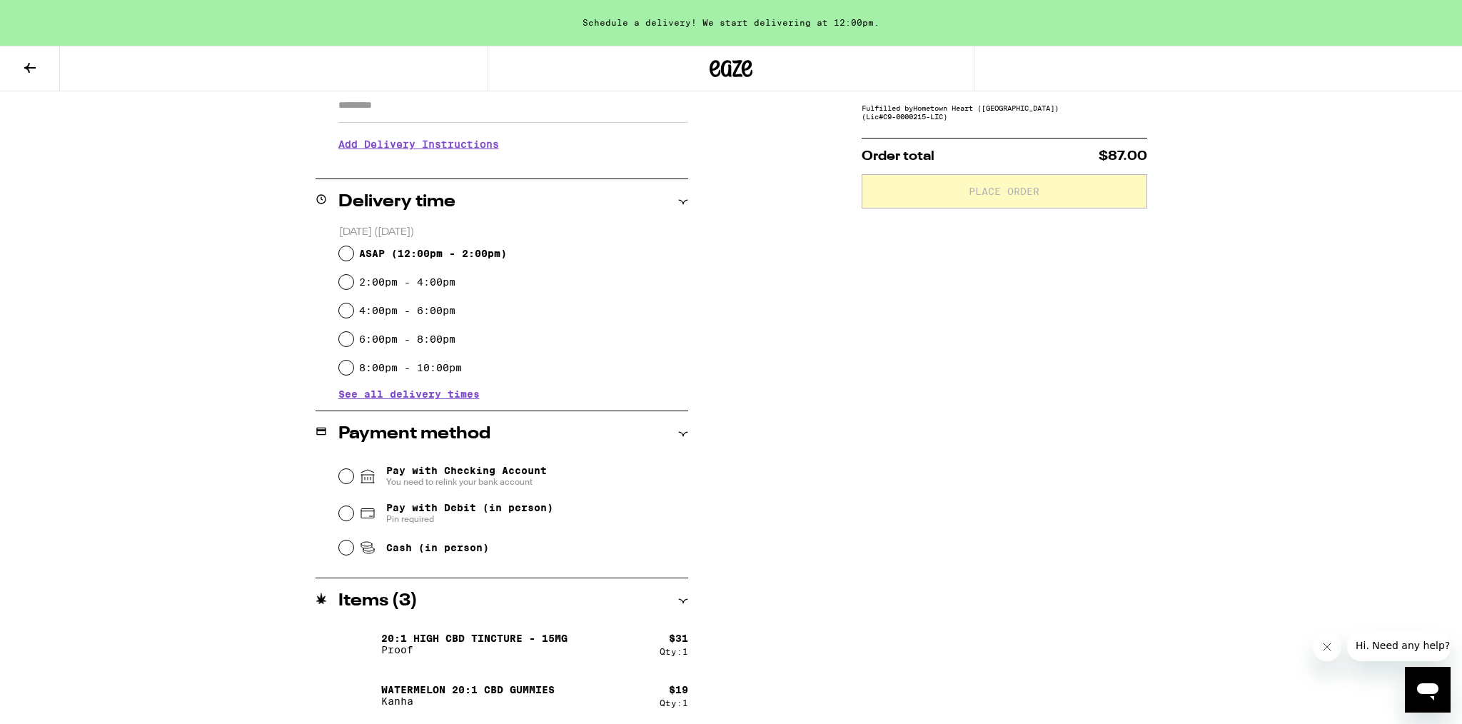
click at [349, 253] on input "ASAP ( 12:00pm - 2:00pm )" at bounding box center [346, 253] width 14 height 14
radio input "true"
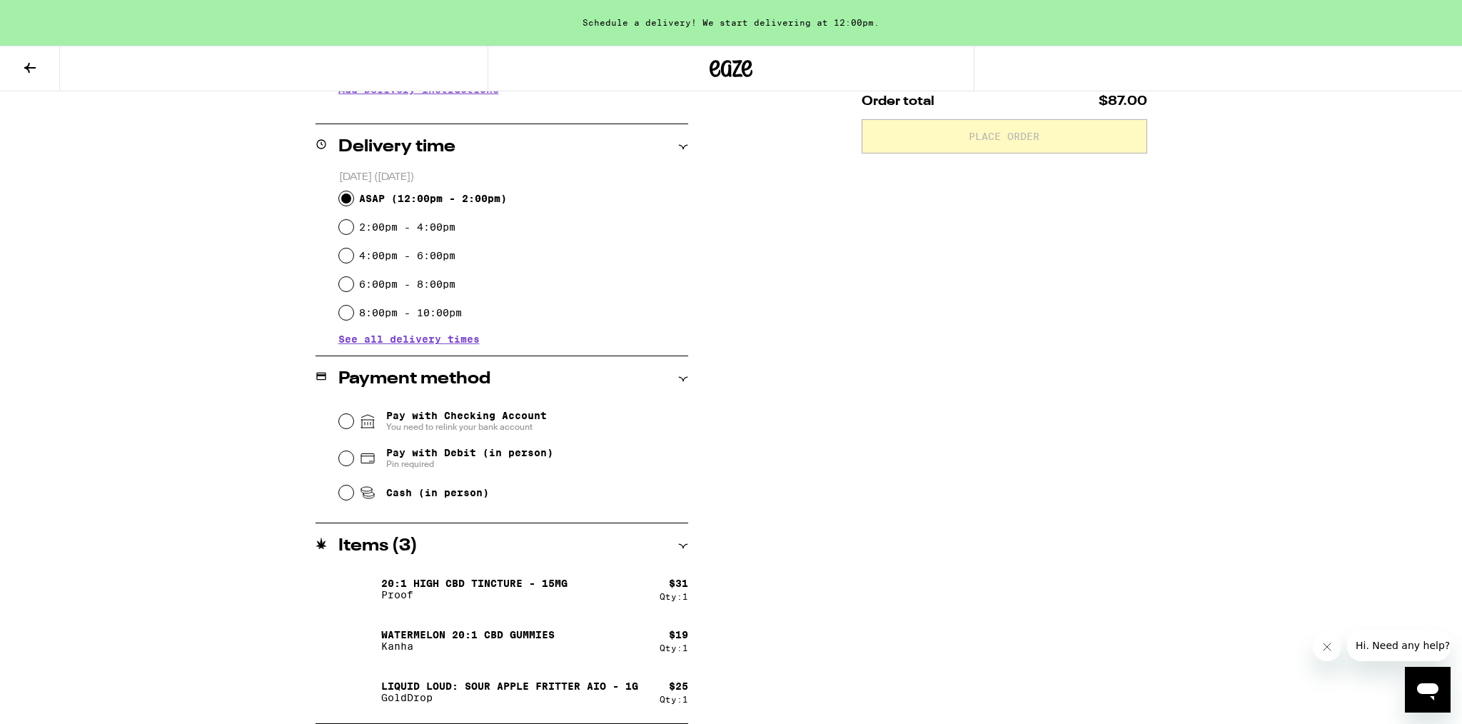
scroll to position [319, 0]
click at [343, 495] on input "Cash (in person)" at bounding box center [346, 493] width 14 height 14
radio input "true"
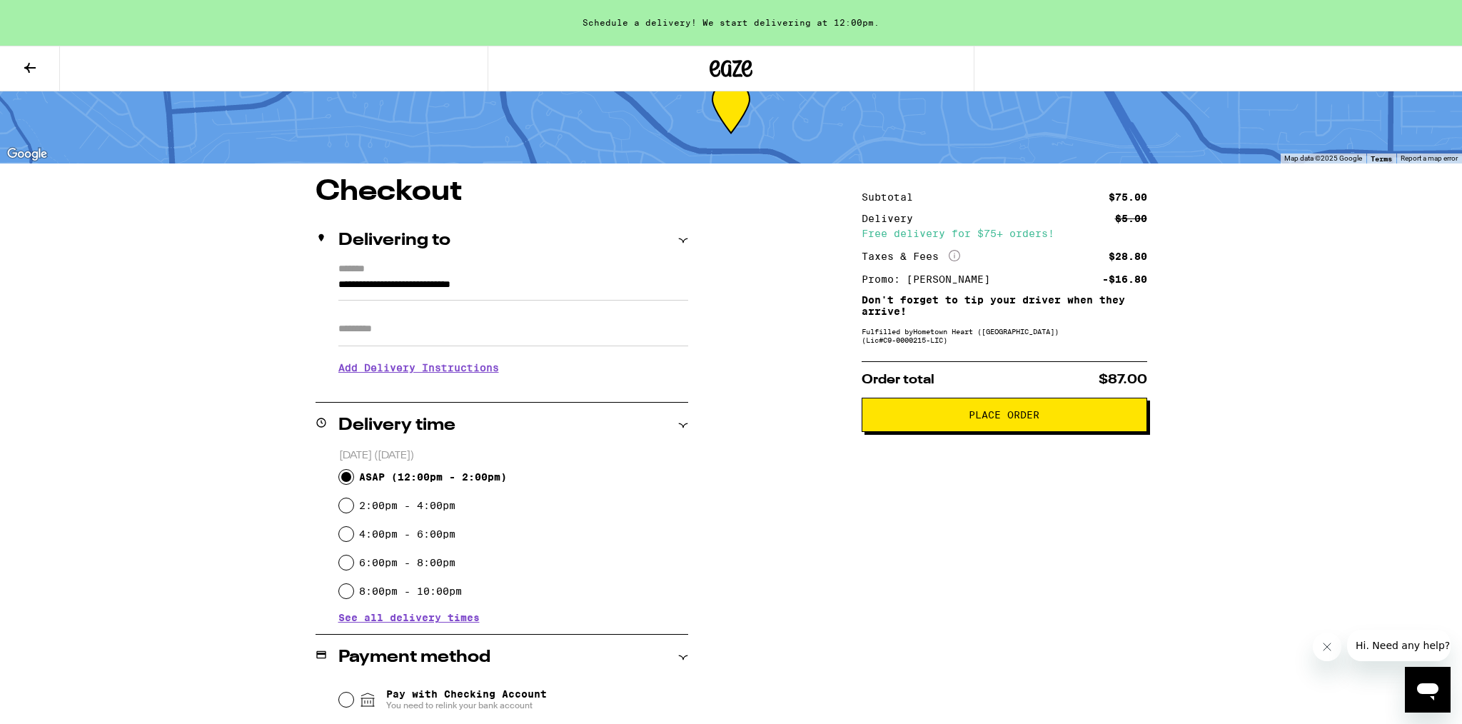
scroll to position [44, 0]
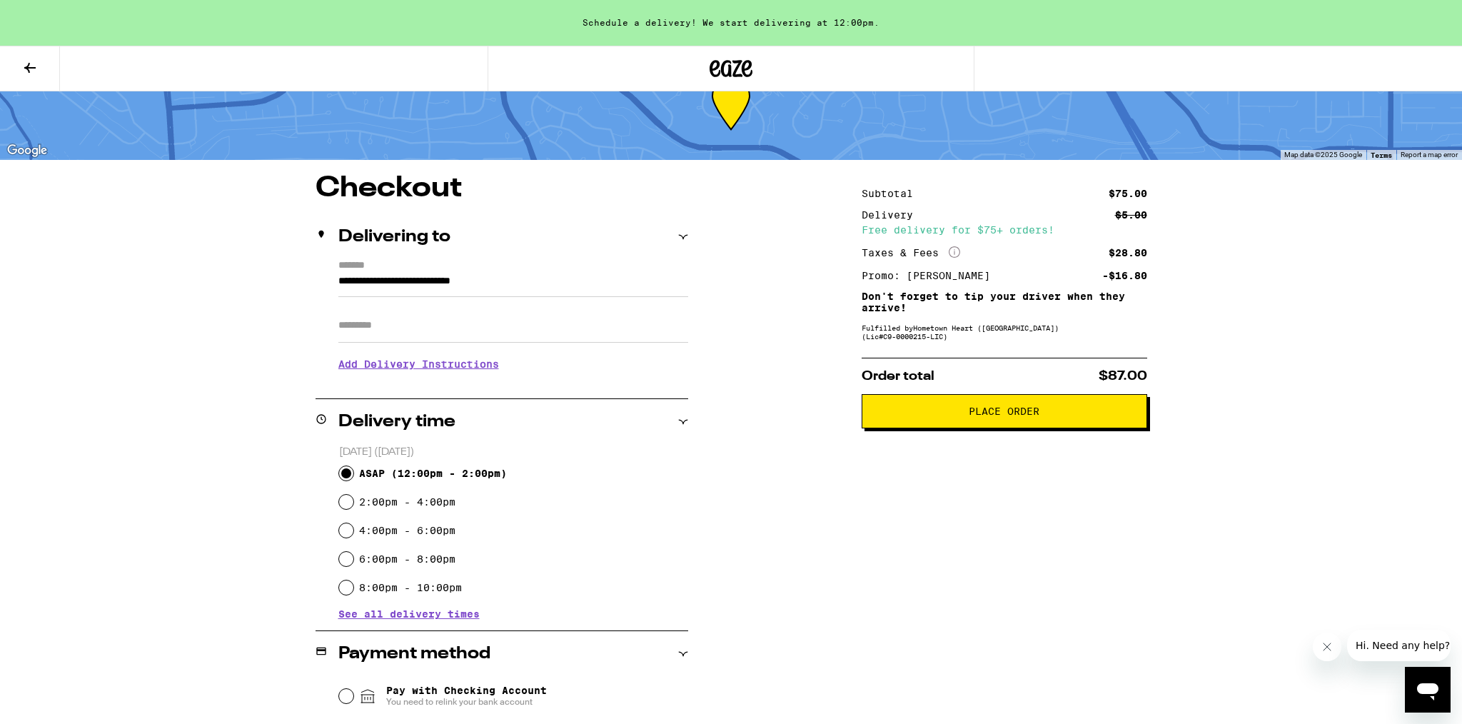
click at [1012, 413] on span "Place Order" at bounding box center [1004, 411] width 71 height 10
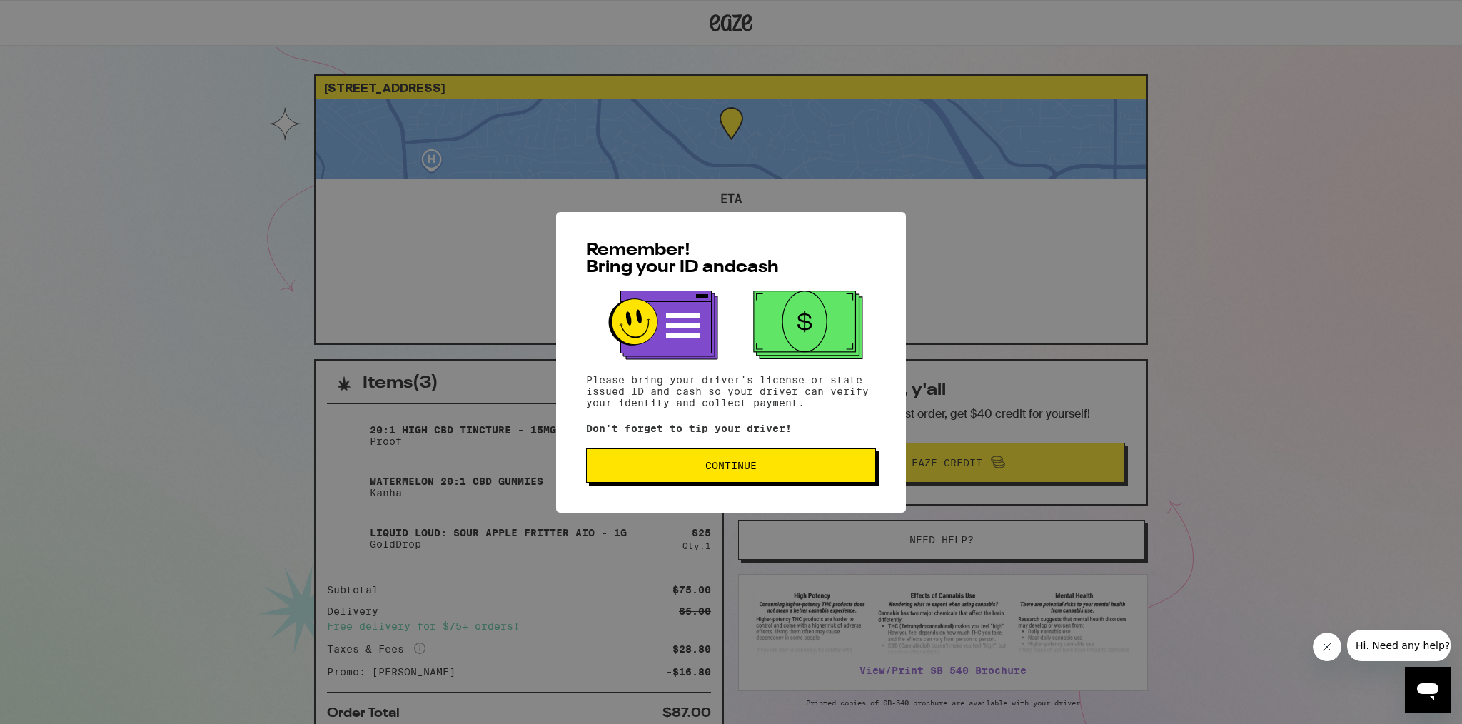
click at [733, 468] on span "Continue" at bounding box center [730, 466] width 51 height 10
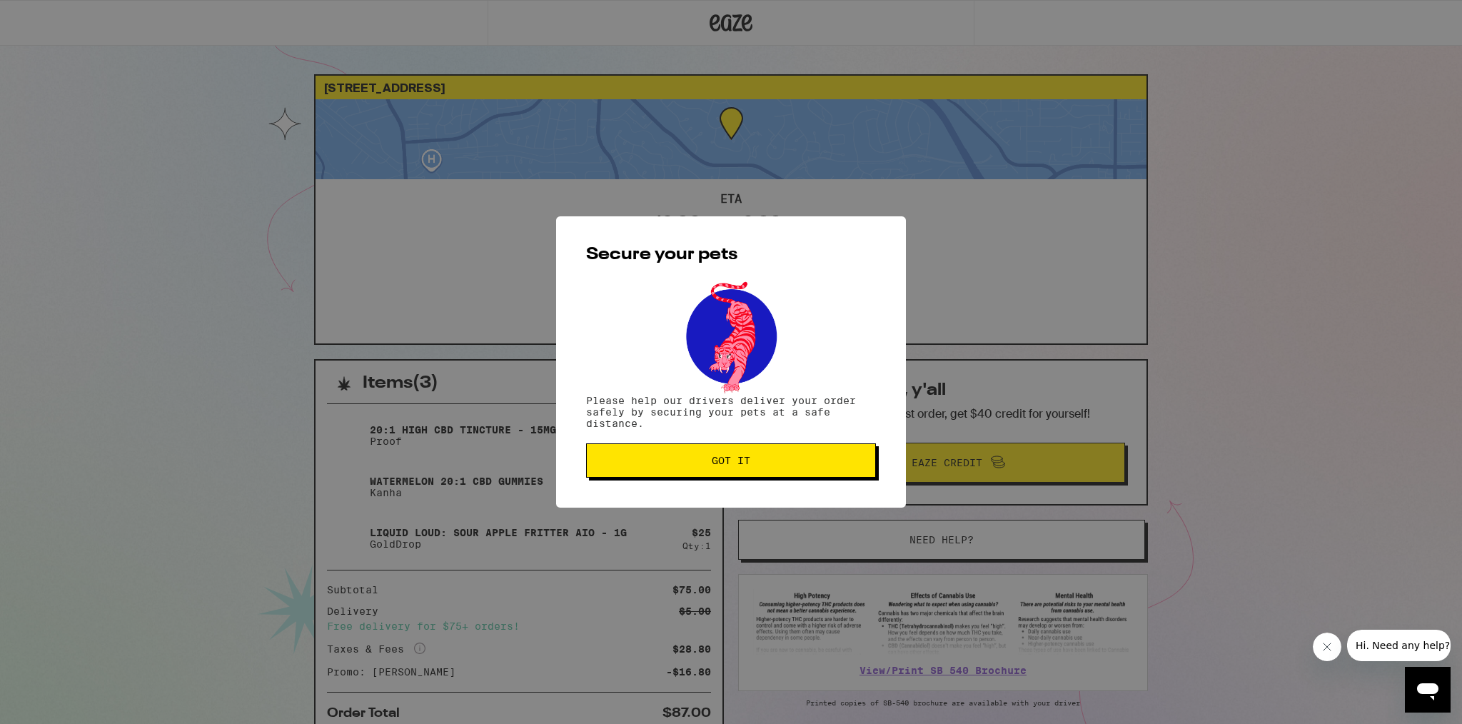
click at [735, 464] on span "Got it" at bounding box center [731, 461] width 39 height 10
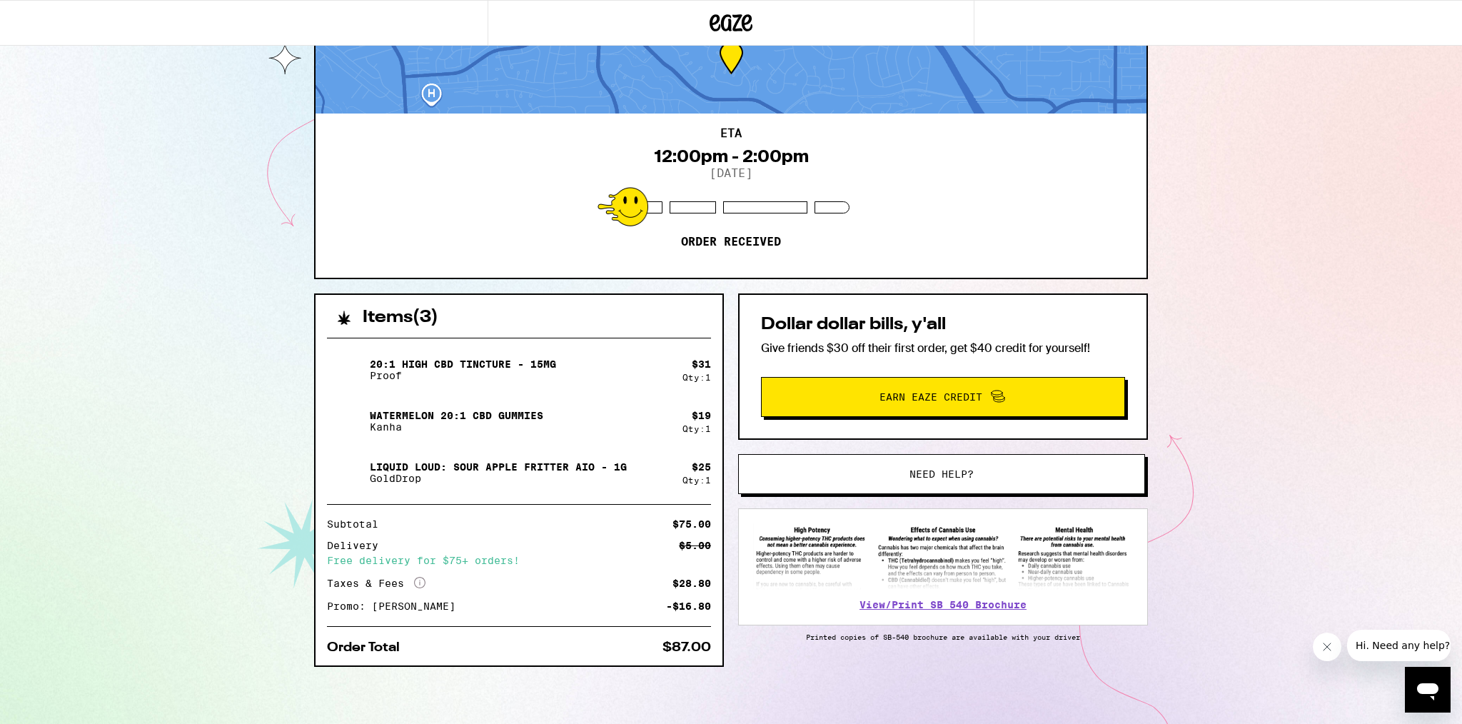
scroll to position [67, 0]
